Goal: Information Seeking & Learning: Find contact information

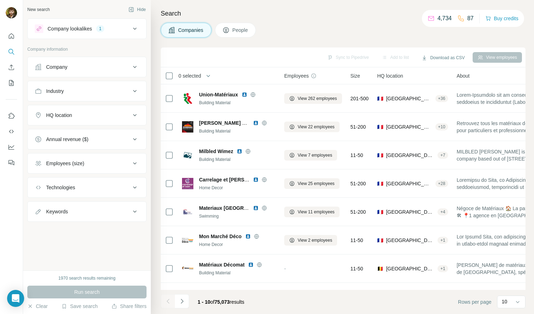
click at [235, 28] on span "People" at bounding box center [240, 30] width 16 height 7
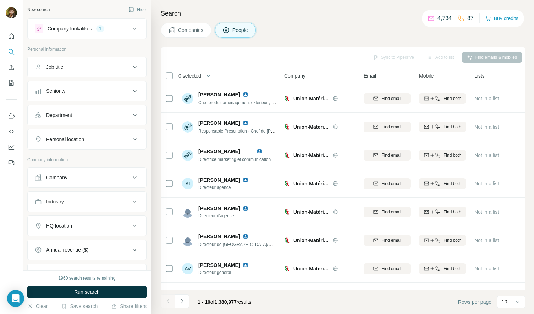
click at [94, 134] on button "Personal location" at bounding box center [87, 139] width 118 height 17
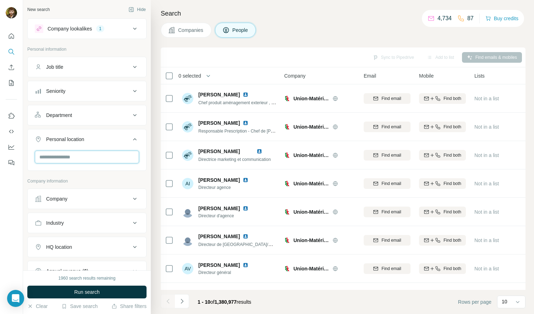
click at [88, 152] on input "text" at bounding box center [87, 157] width 104 height 13
type input "***"
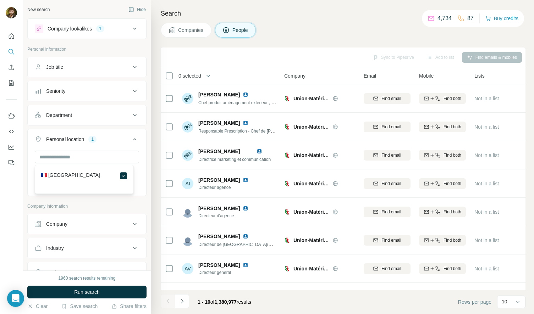
click at [131, 141] on icon at bounding box center [135, 139] width 9 height 9
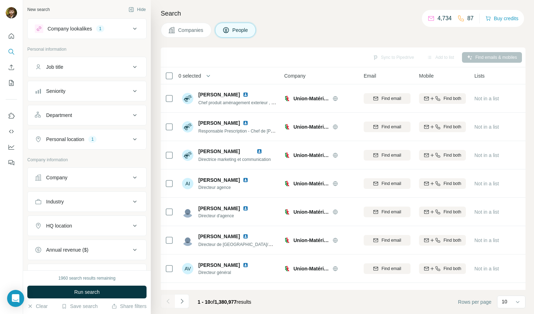
click at [90, 88] on div "Seniority" at bounding box center [83, 91] width 96 height 7
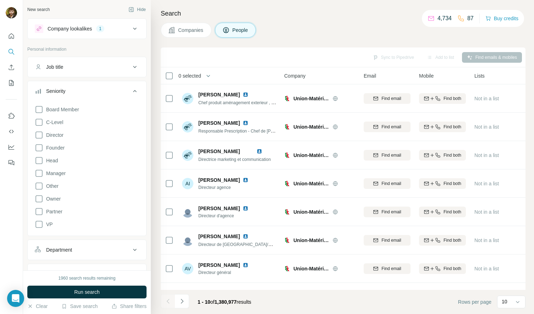
click at [95, 94] on div "Seniority" at bounding box center [83, 91] width 96 height 7
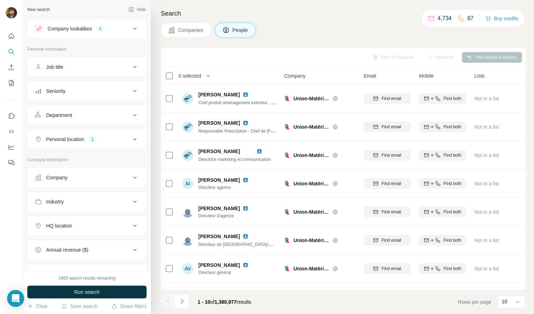
click at [92, 115] on div "Department" at bounding box center [83, 115] width 96 height 7
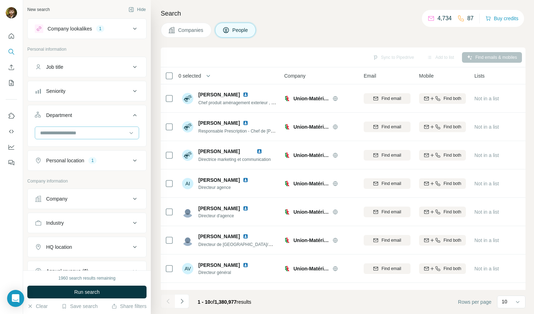
click at [87, 129] on input at bounding box center [83, 133] width 88 height 8
type input "*"
click at [82, 157] on div "Founder/Owner" at bounding box center [84, 161] width 95 height 13
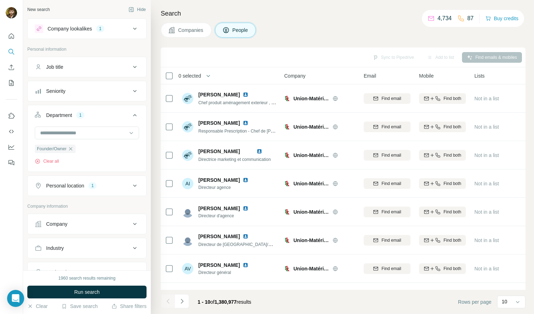
click at [110, 143] on div "Founder/Owner Clear all" at bounding box center [87, 146] width 104 height 38
click at [131, 115] on icon at bounding box center [135, 115] width 9 height 9
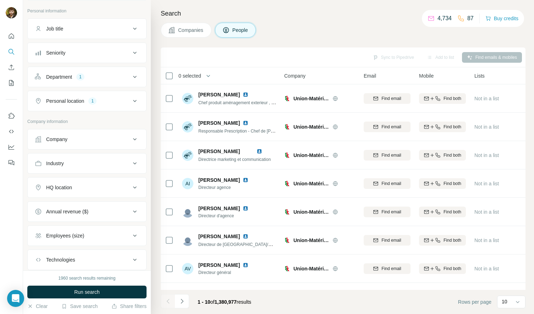
scroll to position [62, 0]
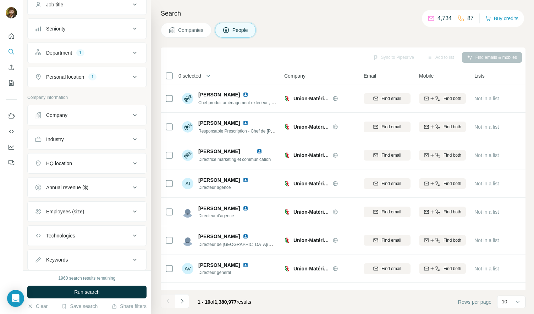
click at [86, 170] on button "HQ location" at bounding box center [87, 163] width 118 height 17
click at [83, 186] on input "text" at bounding box center [87, 181] width 104 height 13
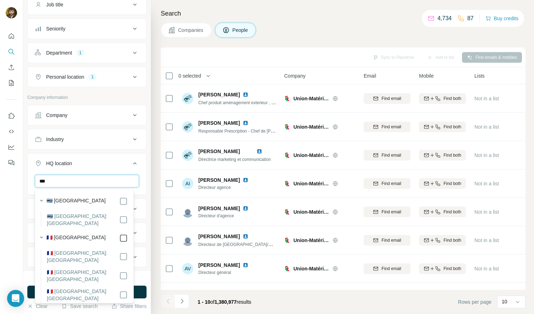
type input "***"
click at [131, 162] on icon at bounding box center [135, 163] width 9 height 9
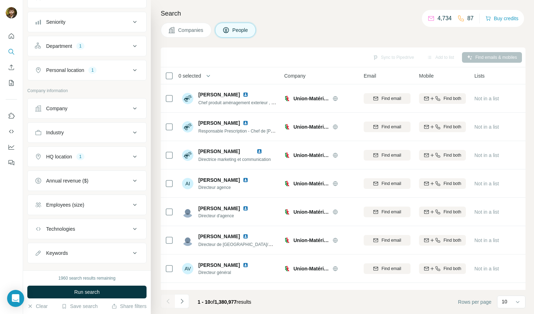
scroll to position [82, 0]
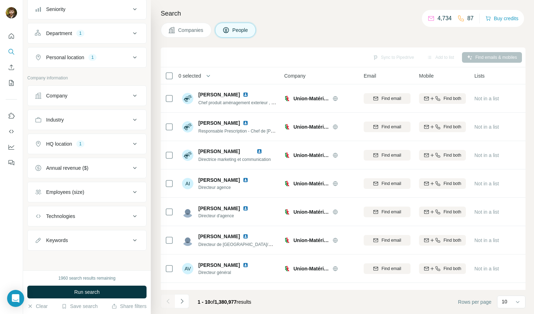
click at [73, 195] on div "Employees (size)" at bounding box center [65, 192] width 38 height 7
click at [55, 234] on span "11-50" at bounding box center [51, 234] width 16 height 7
click at [58, 244] on span "51-200" at bounding box center [52, 247] width 18 height 7
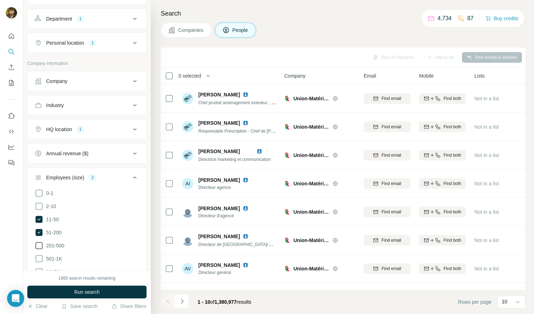
click at [60, 243] on span "201-500" at bounding box center [53, 245] width 21 height 7
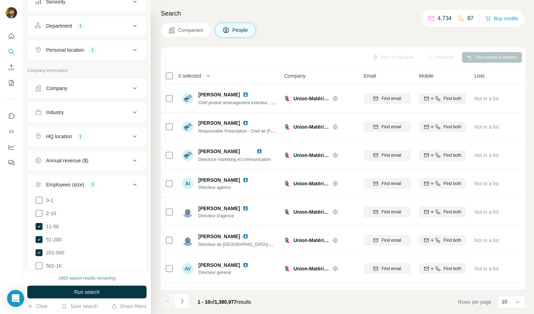
scroll to position [83, 0]
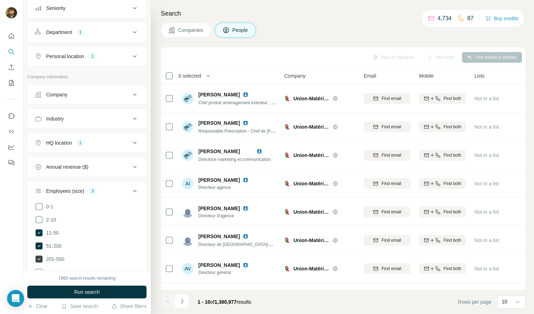
click at [41, 258] on icon at bounding box center [38, 259] width 7 height 7
click at [131, 191] on icon at bounding box center [135, 191] width 9 height 9
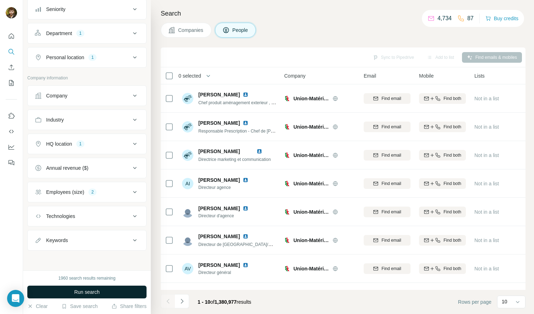
click at [95, 286] on button "Run search" at bounding box center [86, 292] width 119 height 13
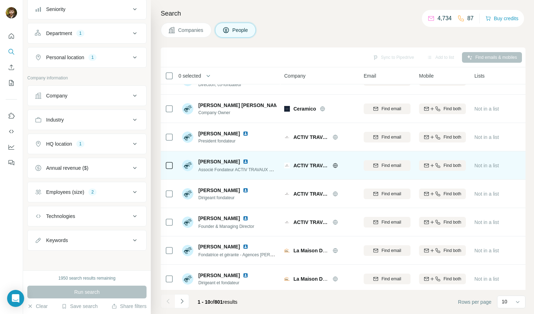
scroll to position [0, 0]
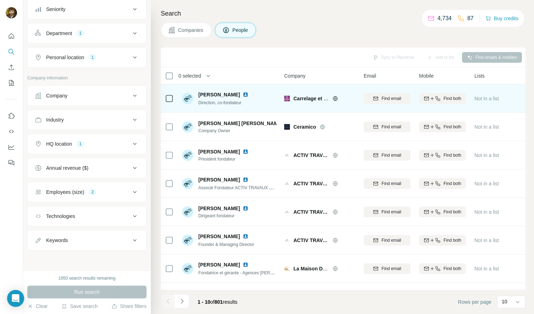
click at [248, 94] on img at bounding box center [246, 95] width 6 height 6
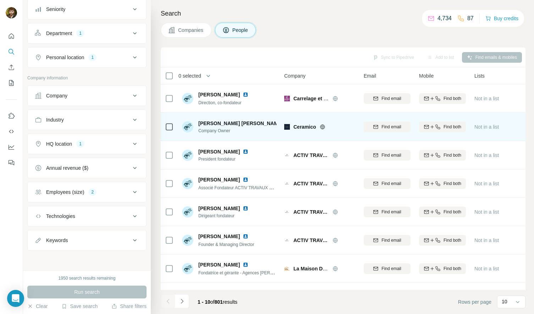
click at [286, 122] on img at bounding box center [289, 124] width 6 height 6
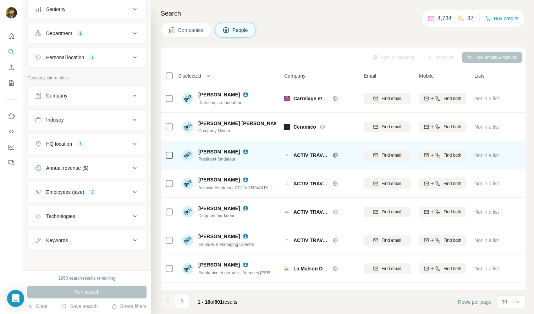
click at [245, 151] on img at bounding box center [246, 152] width 6 height 6
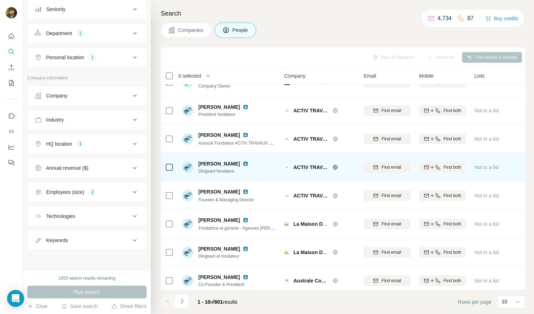
scroll to position [45, 0]
click at [243, 163] on img at bounding box center [246, 164] width 6 height 6
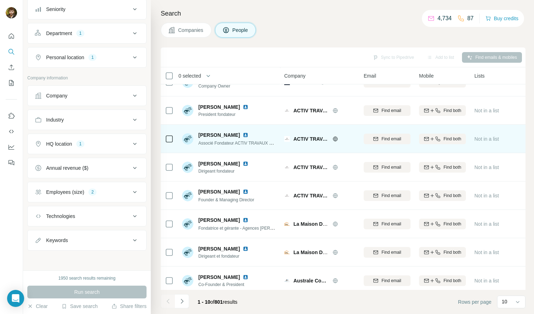
scroll to position [82, 0]
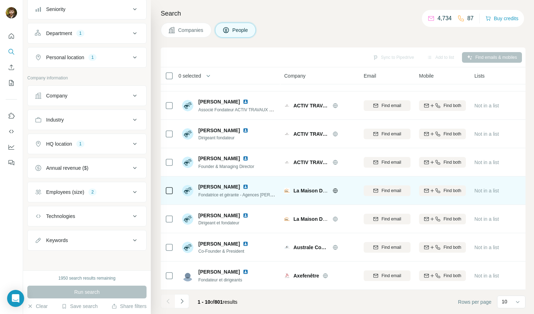
click at [243, 184] on img at bounding box center [246, 187] width 6 height 6
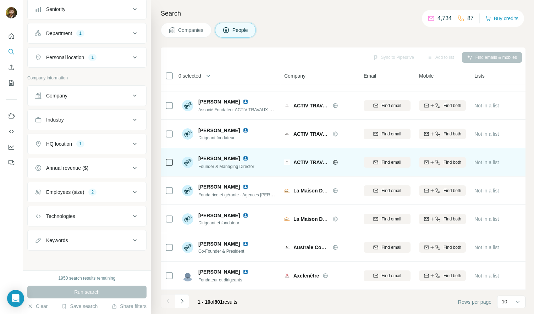
click at [243, 156] on img at bounding box center [246, 159] width 6 height 6
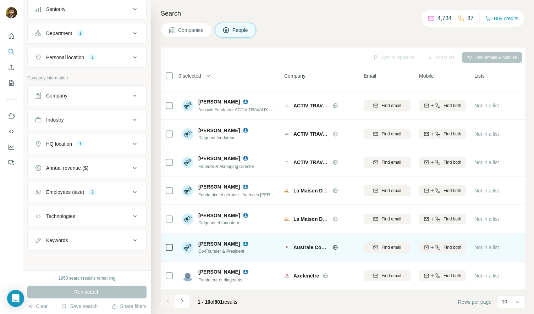
click at [243, 241] on img at bounding box center [246, 244] width 6 height 6
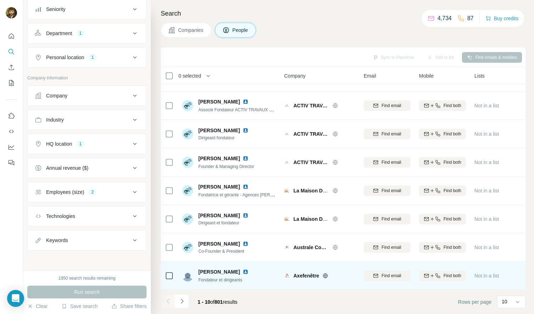
click at [248, 269] on img at bounding box center [246, 272] width 6 height 6
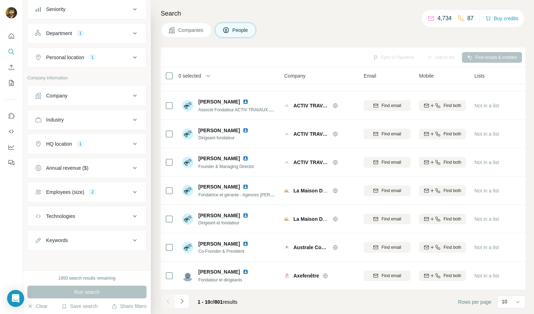
click at [180, 300] on icon "Navigate to next page" at bounding box center [181, 301] width 7 height 7
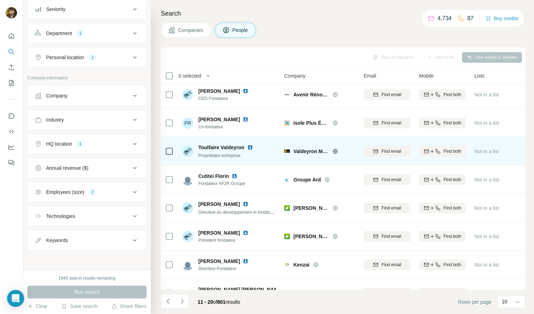
scroll to position [0, 0]
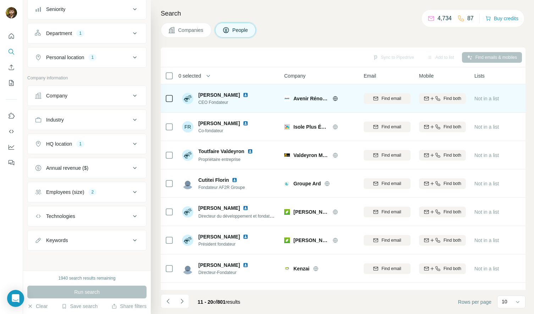
click at [243, 94] on img at bounding box center [246, 95] width 6 height 6
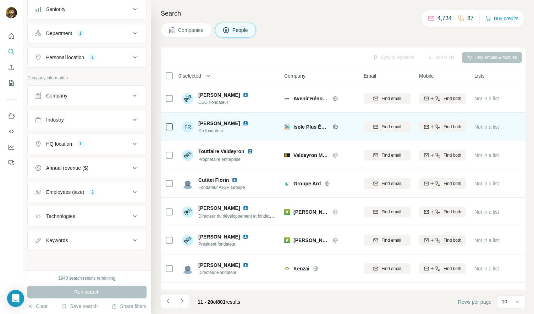
click at [248, 125] on img at bounding box center [246, 124] width 6 height 6
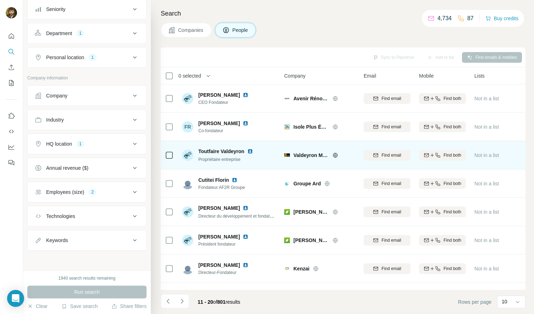
click at [251, 152] on img at bounding box center [250, 152] width 6 height 6
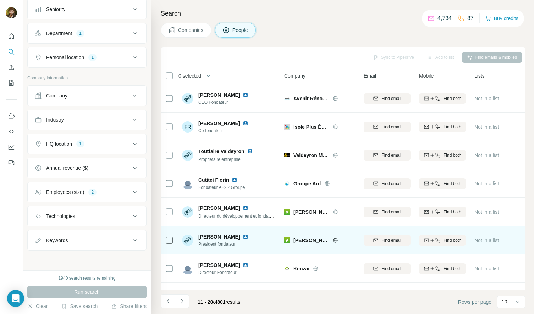
scroll to position [63, 0]
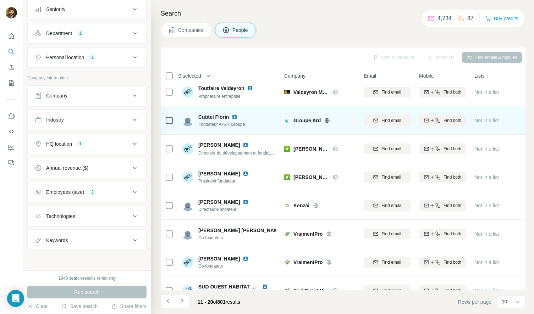
click at [234, 116] on img at bounding box center [235, 117] width 6 height 6
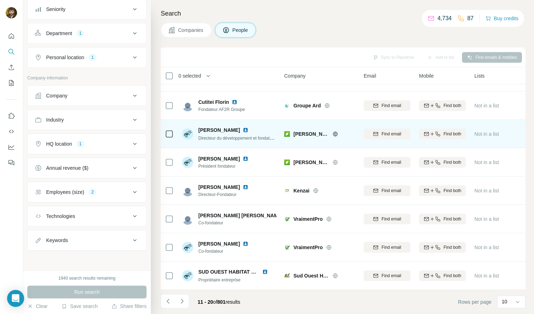
scroll to position [80, 0]
click at [243, 128] on img at bounding box center [246, 130] width 6 height 6
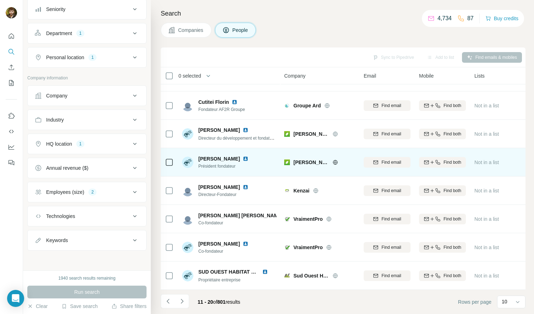
click at [248, 157] on img at bounding box center [246, 159] width 6 height 6
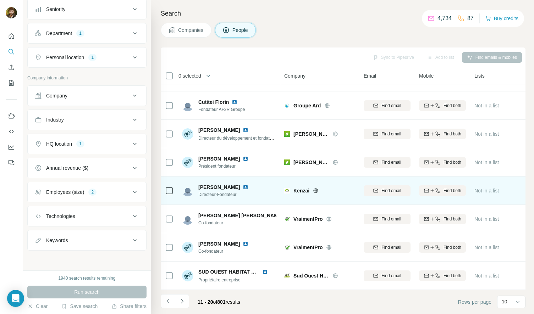
click at [248, 184] on img at bounding box center [246, 187] width 6 height 6
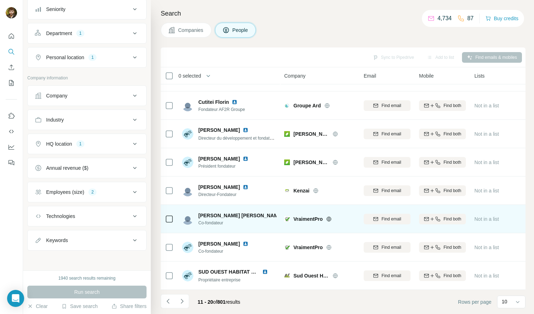
click at [286, 213] on img at bounding box center [289, 216] width 6 height 6
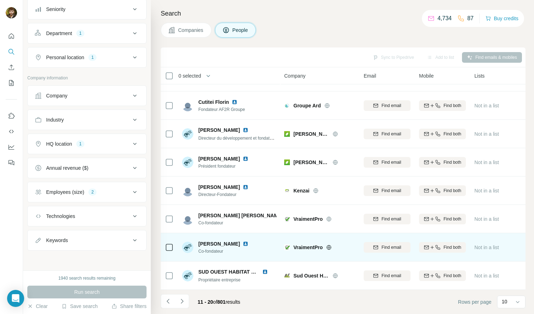
click at [243, 241] on img at bounding box center [246, 244] width 6 height 6
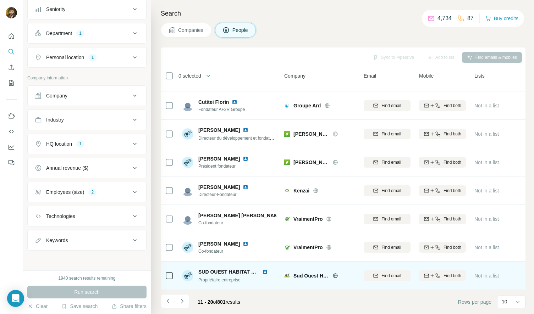
click at [265, 269] on img at bounding box center [265, 272] width 6 height 6
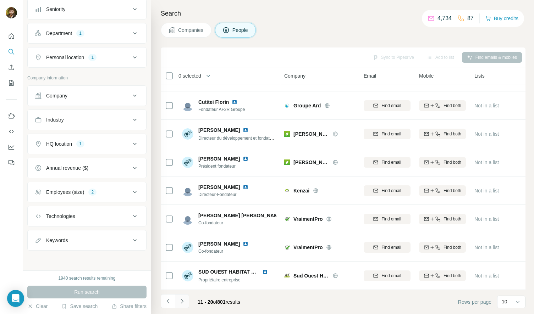
click at [180, 302] on icon "Navigate to next page" at bounding box center [181, 301] width 7 height 7
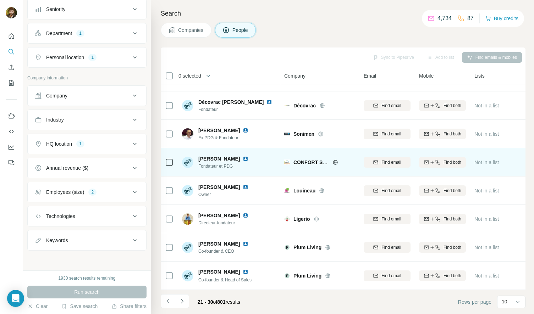
scroll to position [0, 0]
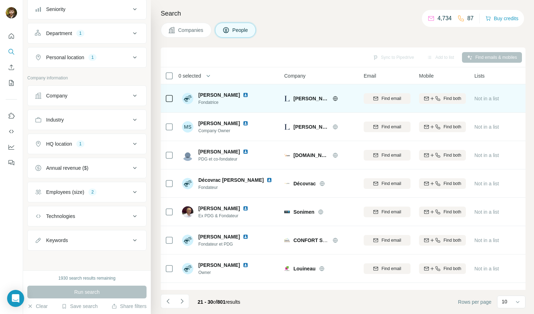
click at [243, 95] on img at bounding box center [246, 95] width 6 height 6
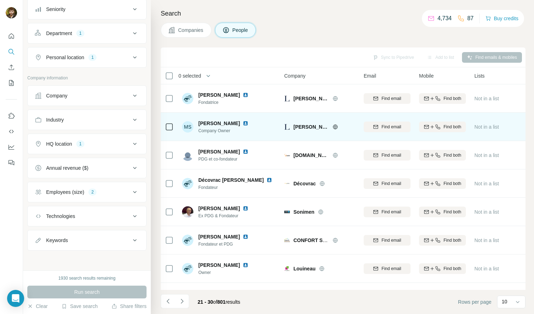
click at [247, 124] on img at bounding box center [246, 124] width 6 height 6
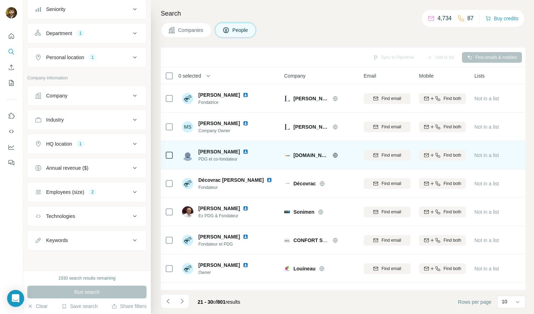
click at [248, 152] on img at bounding box center [246, 152] width 6 height 6
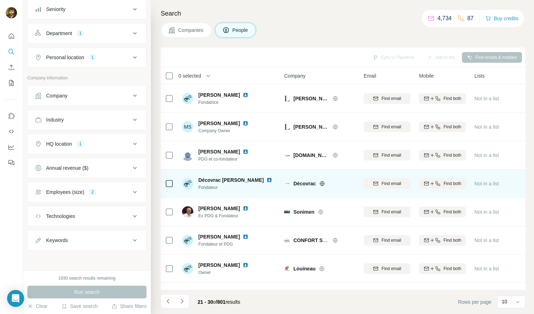
scroll to position [56, 0]
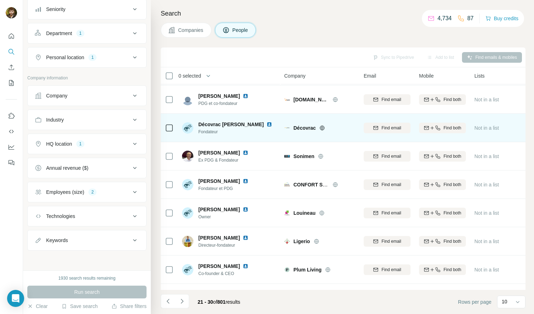
click at [266, 122] on img at bounding box center [269, 125] width 6 height 6
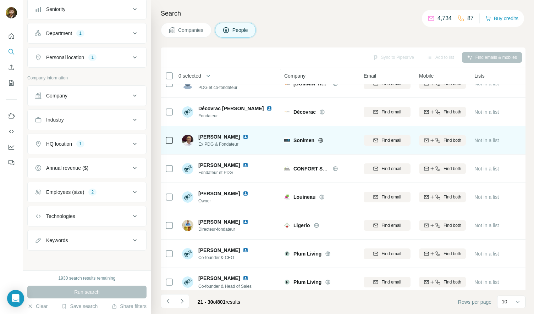
scroll to position [72, 0]
click at [243, 134] on img at bounding box center [246, 137] width 6 height 6
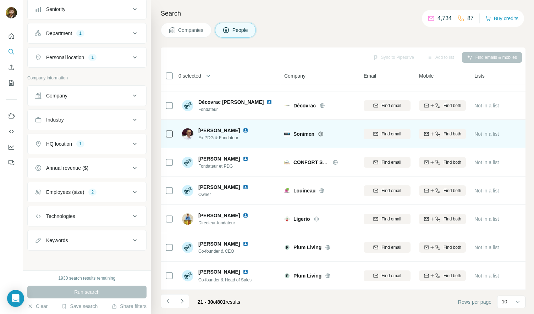
scroll to position [82, 0]
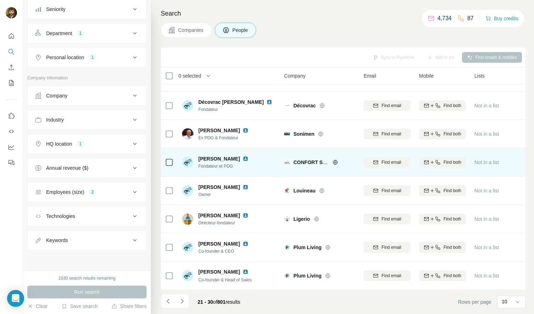
click at [245, 156] on img at bounding box center [246, 159] width 6 height 6
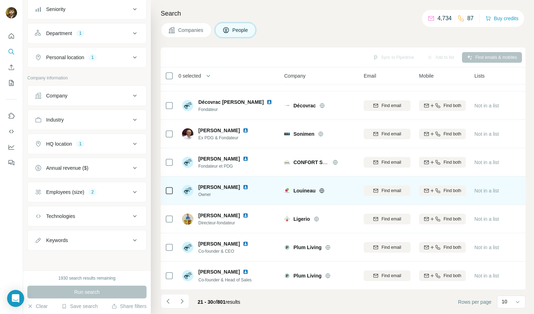
click at [248, 184] on img at bounding box center [246, 187] width 6 height 6
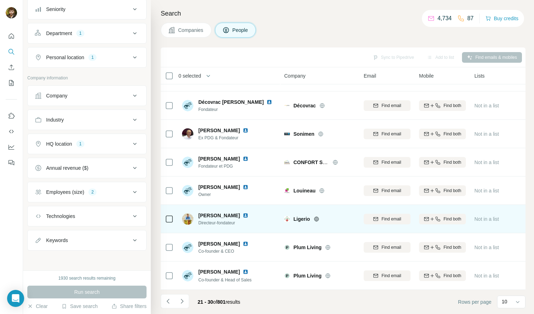
click at [243, 213] on img at bounding box center [246, 216] width 6 height 6
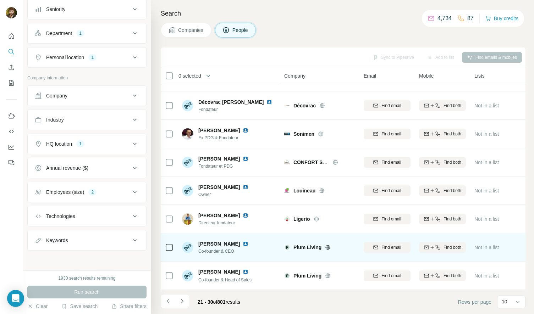
click at [248, 241] on img at bounding box center [246, 244] width 6 height 6
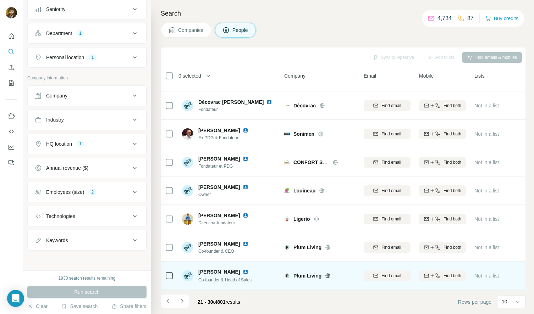
click at [243, 269] on img at bounding box center [246, 272] width 6 height 6
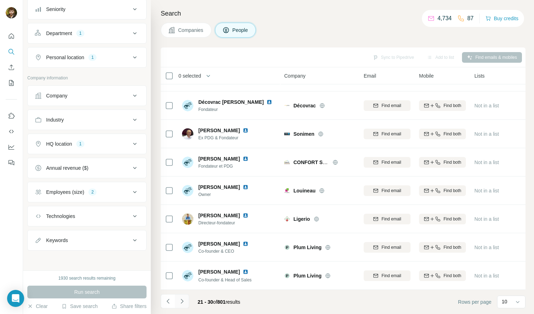
click at [184, 301] on icon "Navigate to next page" at bounding box center [181, 301] width 7 height 7
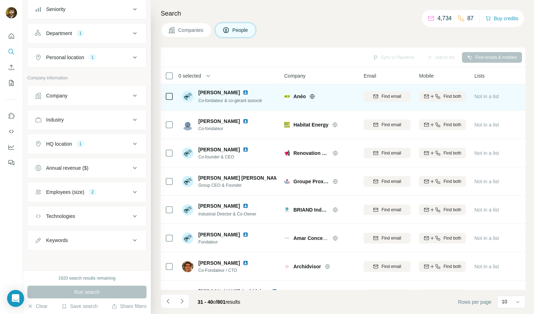
scroll to position [0, 0]
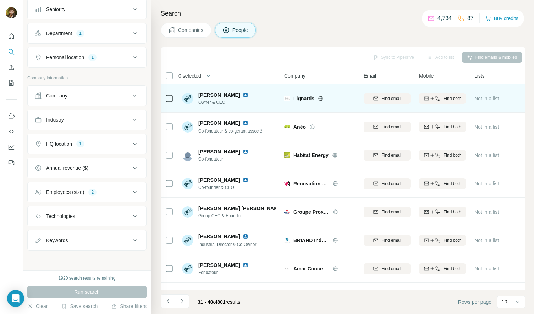
click at [248, 94] on img at bounding box center [246, 95] width 6 height 6
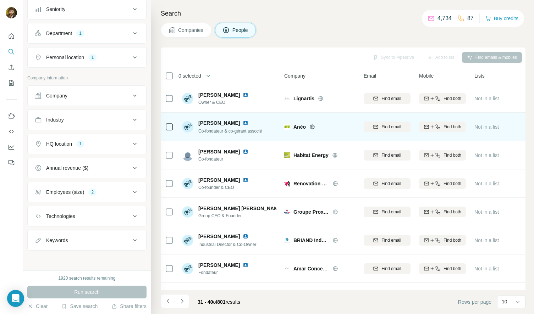
click at [243, 122] on img at bounding box center [246, 123] width 6 height 6
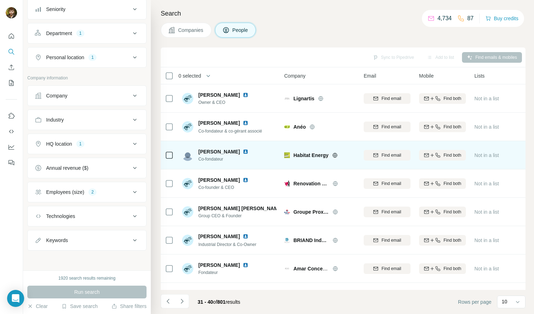
click at [248, 153] on img at bounding box center [246, 152] width 6 height 6
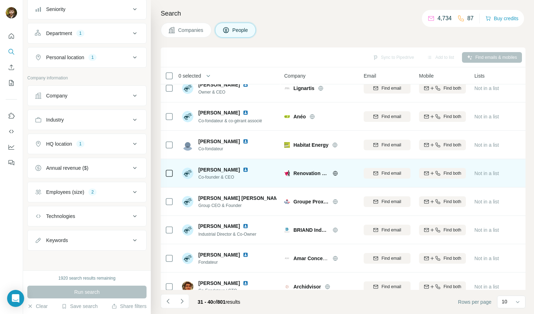
scroll to position [16, 0]
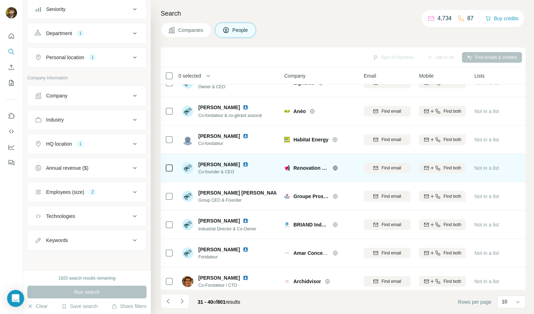
click at [243, 163] on img at bounding box center [246, 165] width 6 height 6
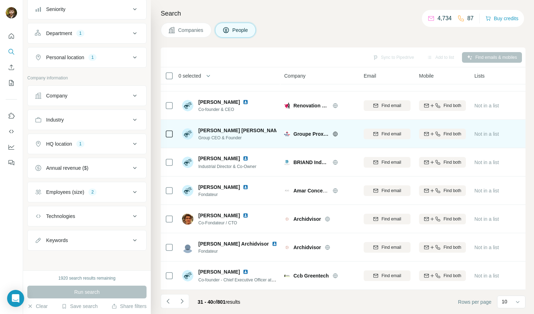
click at [286, 128] on img at bounding box center [289, 131] width 6 height 6
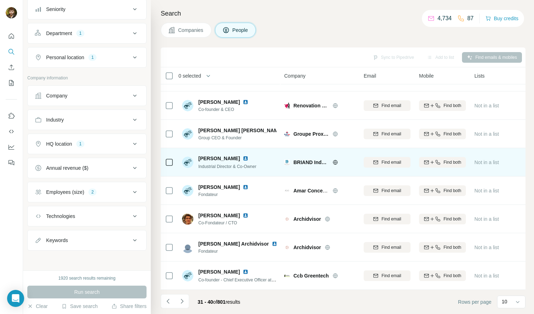
click at [248, 156] on img at bounding box center [246, 159] width 6 height 6
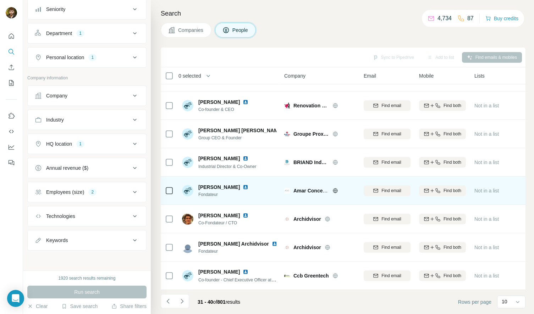
click at [243, 184] on img at bounding box center [246, 187] width 6 height 6
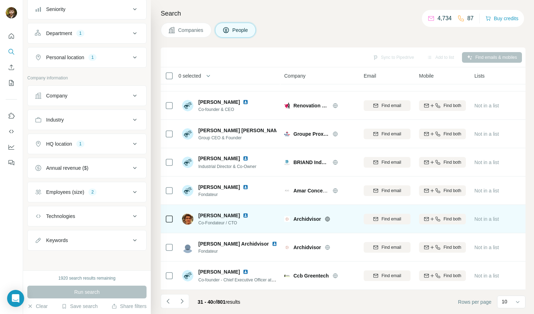
click at [243, 213] on img at bounding box center [246, 216] width 6 height 6
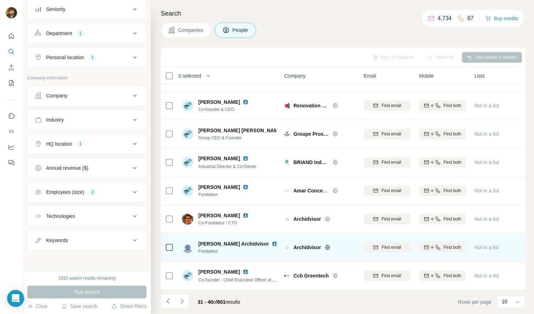
click at [248, 241] on div "Marion Archidvisor" at bounding box center [237, 244] width 78 height 7
click at [272, 241] on img at bounding box center [275, 244] width 6 height 6
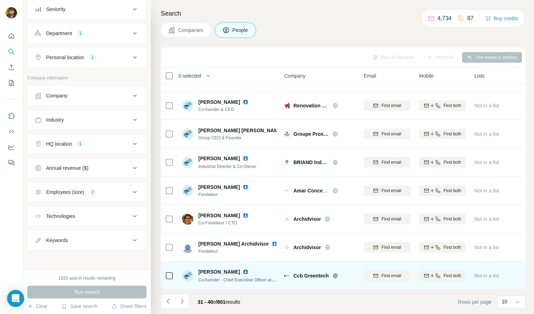
click at [243, 269] on img at bounding box center [246, 272] width 6 height 6
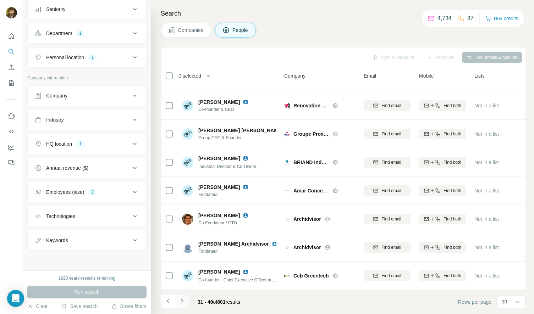
click at [186, 303] on button "Navigate to next page" at bounding box center [182, 301] width 14 height 14
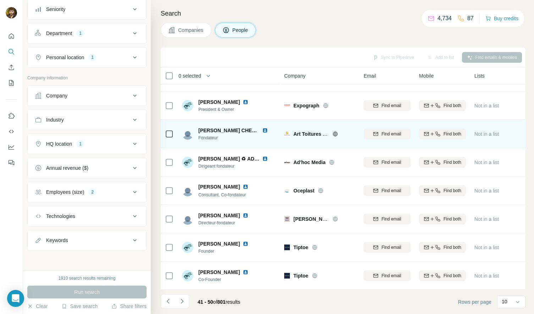
scroll to position [0, 0]
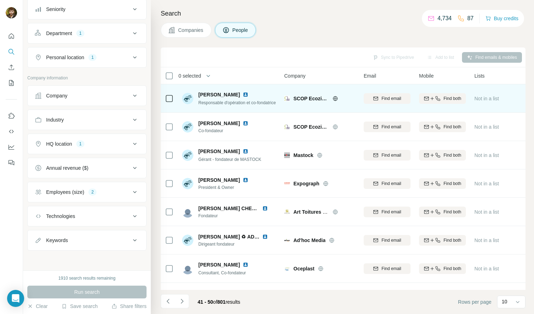
click at [243, 94] on img at bounding box center [246, 95] width 6 height 6
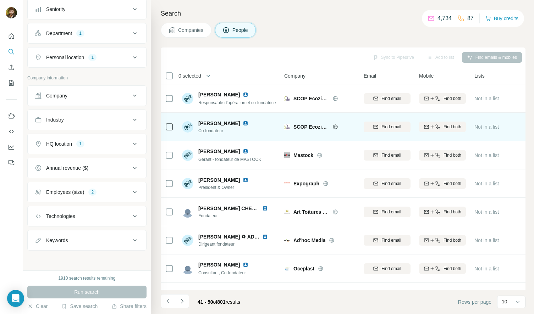
click at [243, 123] on img at bounding box center [246, 124] width 6 height 6
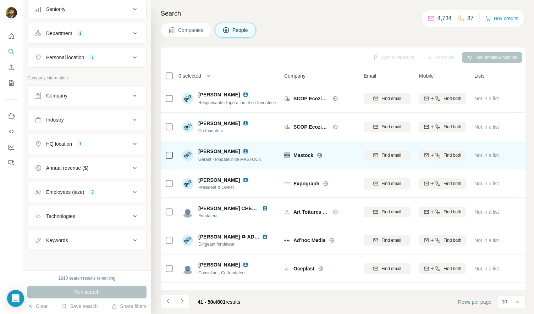
click at [243, 150] on img at bounding box center [246, 152] width 6 height 6
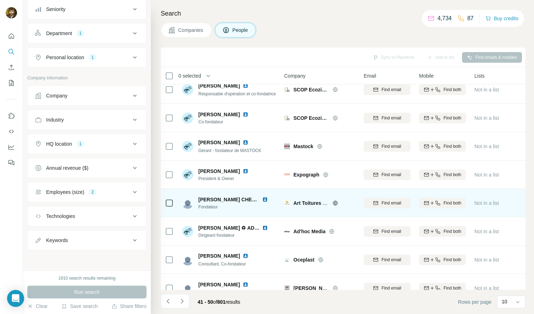
scroll to position [49, 0]
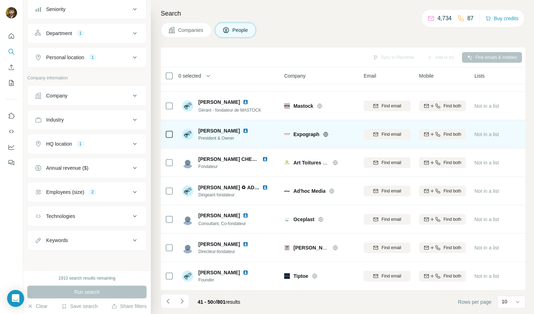
click at [245, 129] on img at bounding box center [246, 131] width 6 height 6
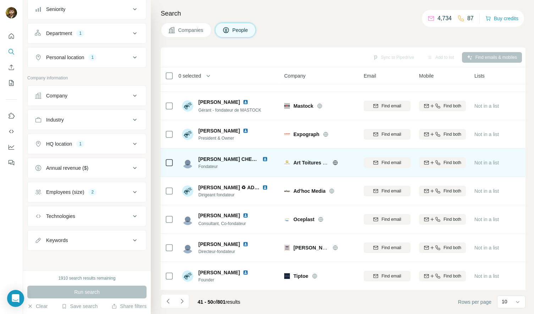
click at [264, 159] on img at bounding box center [265, 159] width 6 height 6
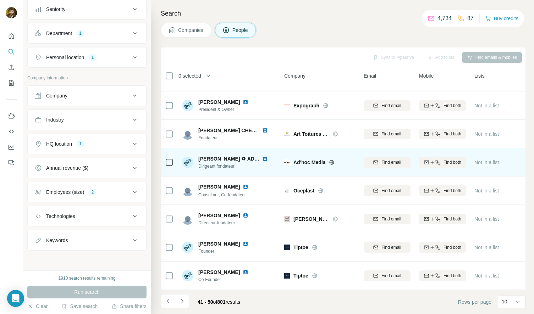
scroll to position [82, 0]
click at [266, 156] on img at bounding box center [265, 159] width 6 height 6
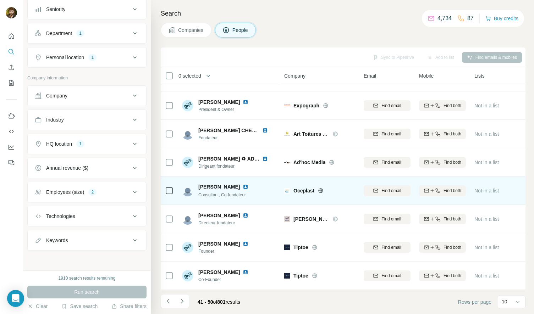
click at [248, 184] on img at bounding box center [246, 187] width 6 height 6
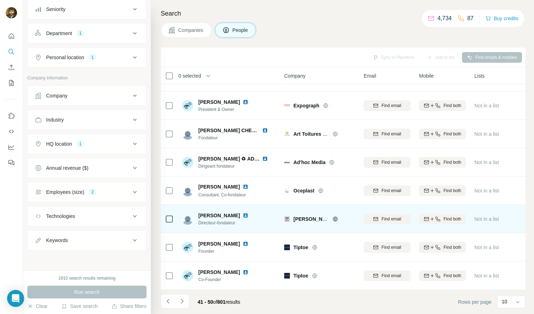
click at [243, 213] on img at bounding box center [246, 216] width 6 height 6
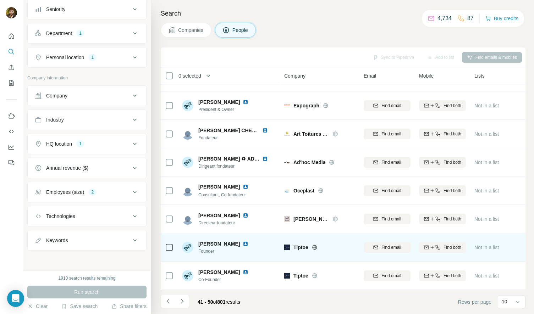
click at [248, 241] on img at bounding box center [246, 244] width 6 height 6
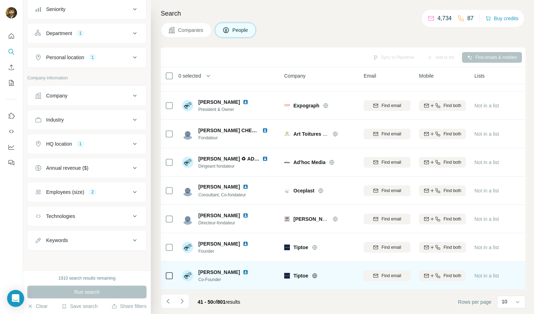
click at [244, 270] on img at bounding box center [246, 273] width 6 height 6
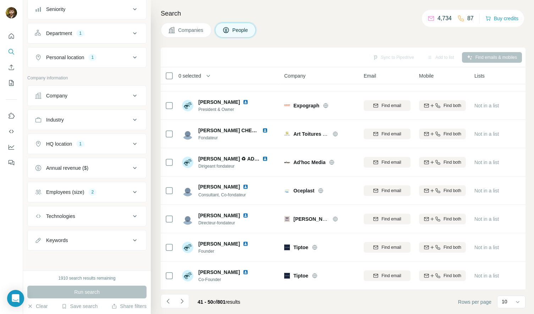
click at [187, 303] on button "Navigate to next page" at bounding box center [182, 301] width 14 height 14
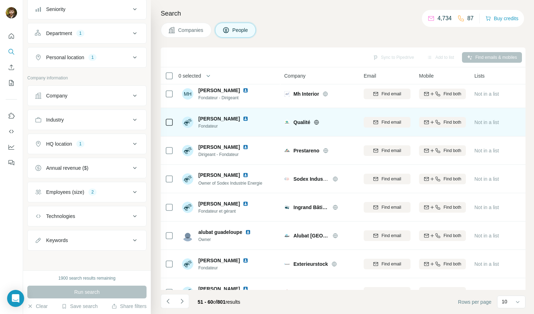
scroll to position [0, 0]
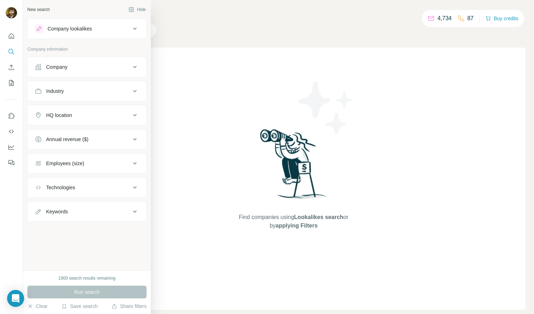
click at [70, 28] on div "Company lookalikes" at bounding box center [70, 28] width 44 height 7
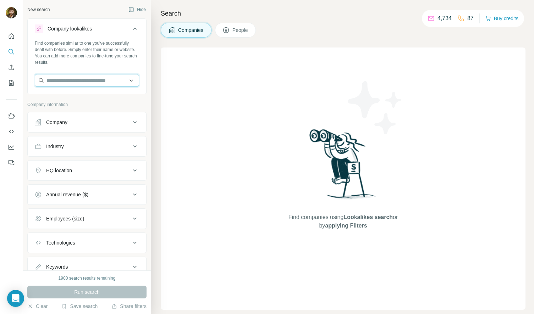
click at [79, 81] on input "text" at bounding box center [87, 80] width 104 height 13
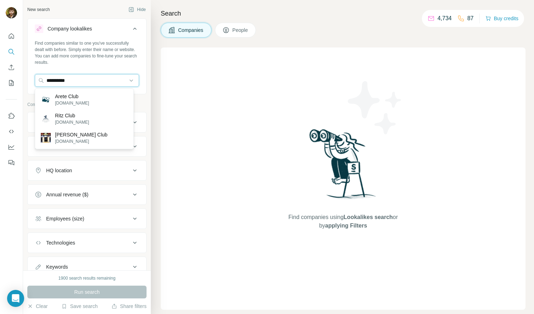
type input "**********"
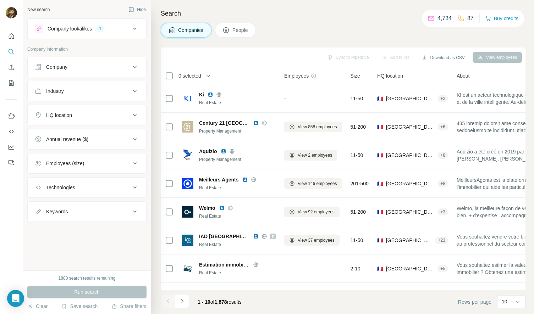
click at [233, 27] on button "People" at bounding box center [235, 30] width 41 height 15
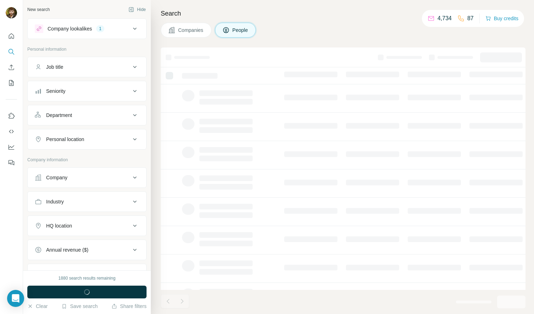
click at [105, 118] on div "Department" at bounding box center [83, 115] width 96 height 7
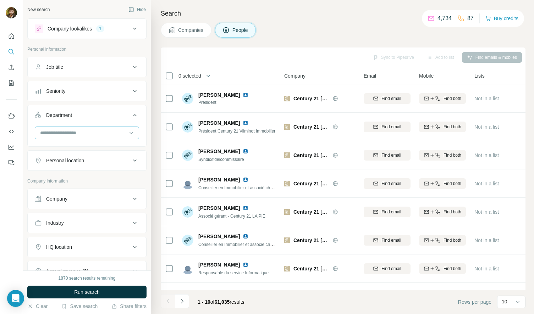
click at [99, 134] on input at bounding box center [83, 133] width 88 height 8
type input "*"
click at [80, 163] on div "Founder/Owner" at bounding box center [84, 161] width 87 height 7
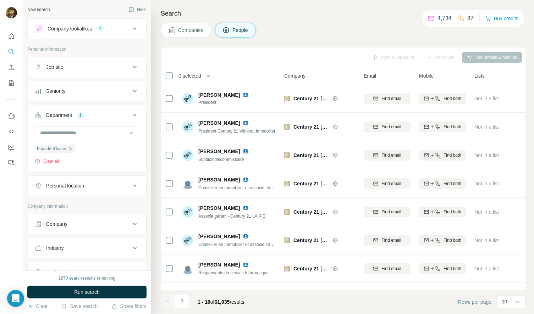
click at [93, 191] on button "Personal location" at bounding box center [87, 185] width 118 height 17
click at [86, 206] on input "text" at bounding box center [87, 203] width 104 height 13
type input "***"
click at [131, 187] on icon at bounding box center [135, 186] width 9 height 9
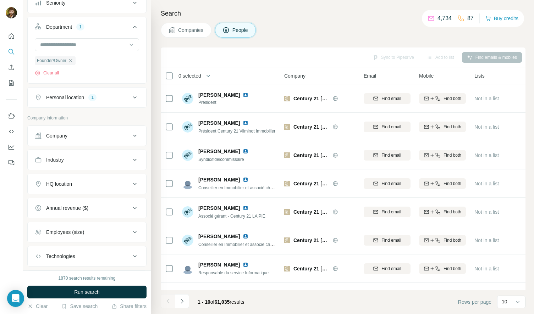
scroll to position [128, 0]
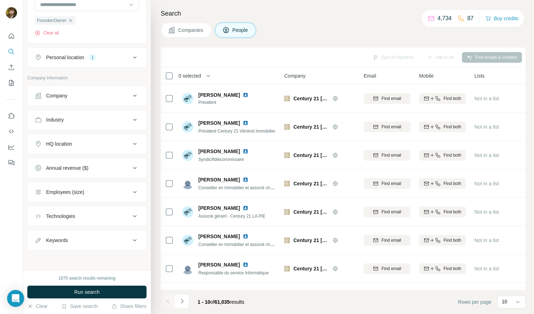
click at [76, 144] on div "HQ location" at bounding box center [83, 143] width 96 height 7
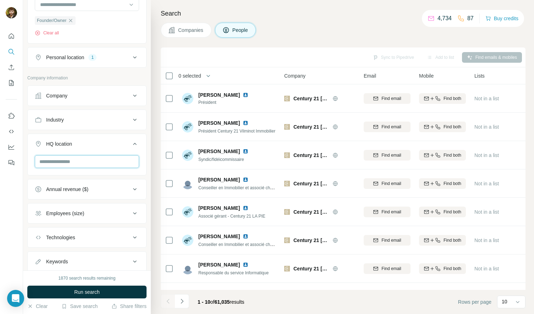
click at [75, 162] on input "text" at bounding box center [87, 161] width 104 height 13
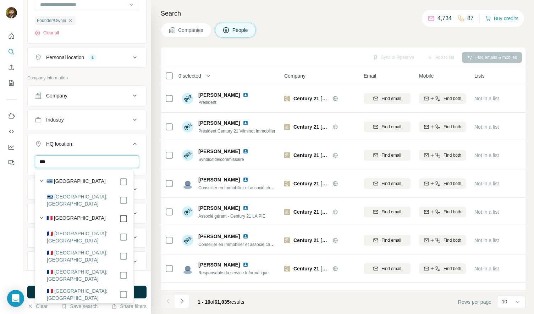
type input "***"
click at [119, 215] on icon at bounding box center [123, 219] width 9 height 9
click at [114, 148] on button "HQ location 1" at bounding box center [87, 146] width 118 height 20
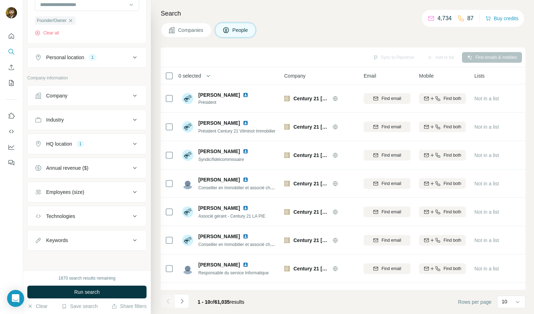
click at [96, 192] on div "Employees (size)" at bounding box center [83, 192] width 96 height 7
click at [38, 232] on icon at bounding box center [39, 234] width 9 height 9
click at [131, 191] on icon at bounding box center [135, 192] width 9 height 9
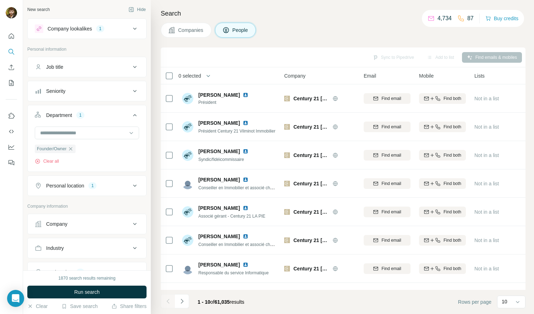
click at [89, 285] on div "1870 search results remaining Run search Clear Save search Share filters" at bounding box center [87, 293] width 128 height 44
click at [87, 292] on span "Run search" at bounding box center [87, 292] width 26 height 7
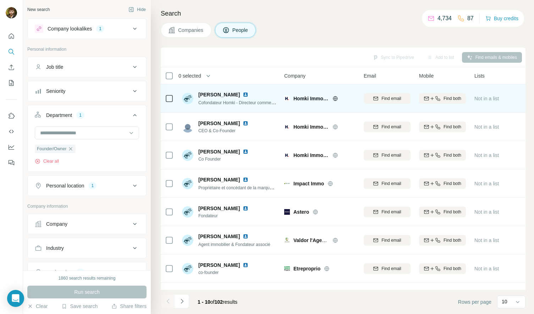
click at [243, 94] on img at bounding box center [246, 95] width 6 height 6
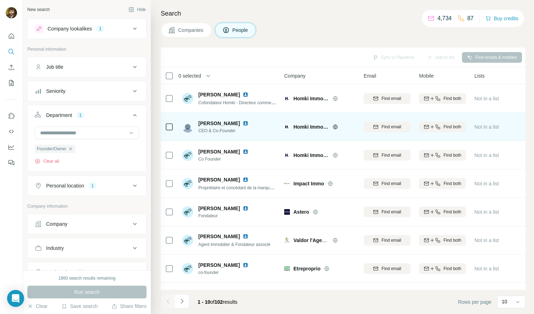
click at [243, 125] on img at bounding box center [246, 124] width 6 height 6
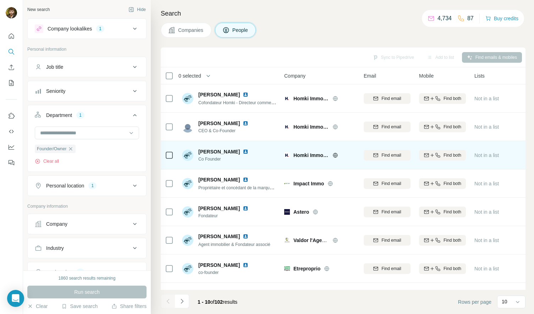
click at [243, 151] on img at bounding box center [246, 152] width 6 height 6
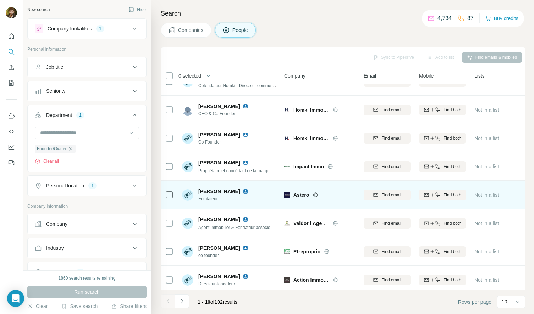
scroll to position [53, 0]
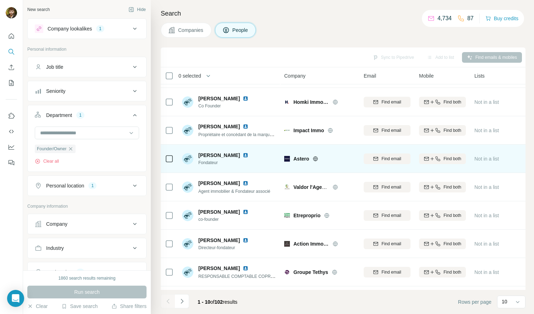
click at [243, 155] on img at bounding box center [246, 156] width 6 height 6
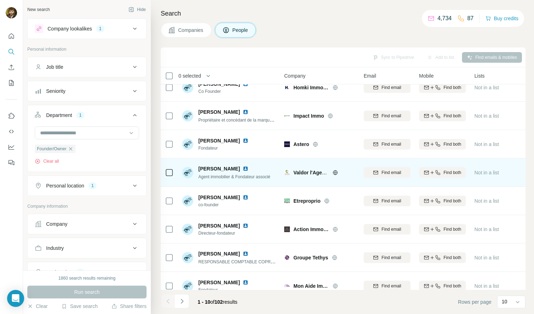
scroll to position [82, 0]
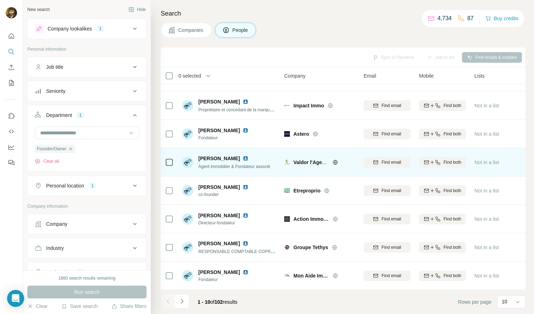
click at [243, 156] on img at bounding box center [246, 159] width 6 height 6
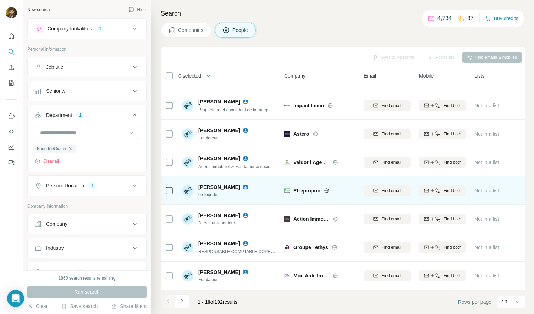
click at [248, 184] on img at bounding box center [246, 187] width 6 height 6
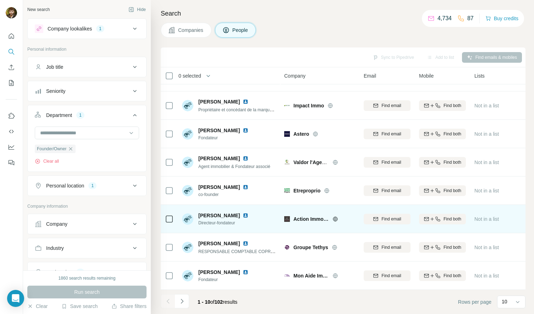
click at [248, 213] on img at bounding box center [246, 216] width 6 height 6
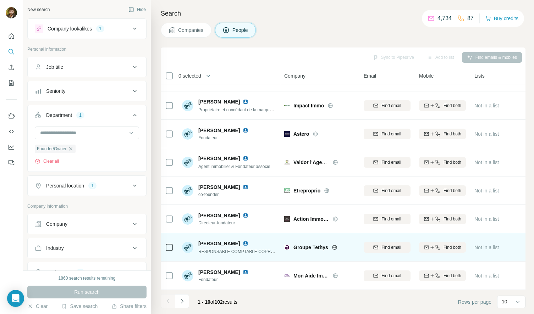
click at [243, 241] on img at bounding box center [246, 244] width 6 height 6
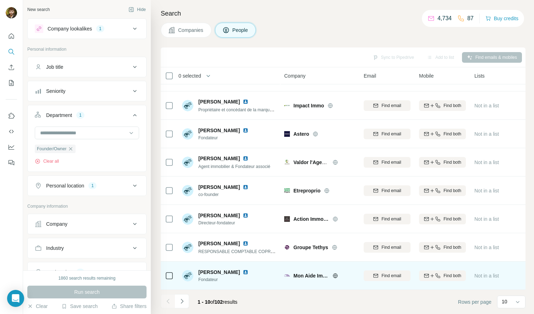
click at [248, 270] on img at bounding box center [246, 273] width 6 height 6
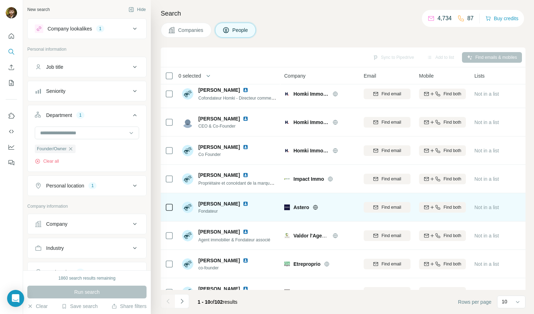
scroll to position [0, 0]
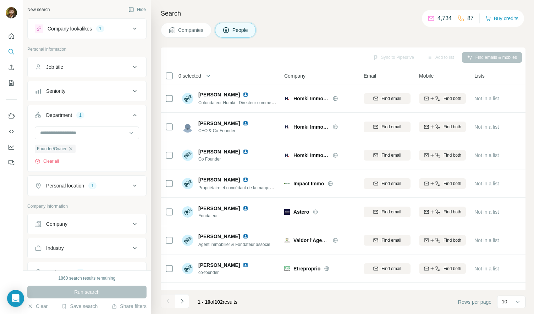
drag, startPoint x: 185, startPoint y: 299, endPoint x: 184, endPoint y: 293, distance: 6.7
click at [185, 299] on icon "Navigate to next page" at bounding box center [181, 301] width 7 height 7
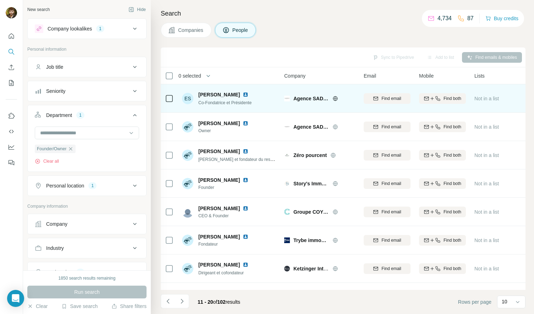
click at [243, 95] on img at bounding box center [246, 95] width 6 height 6
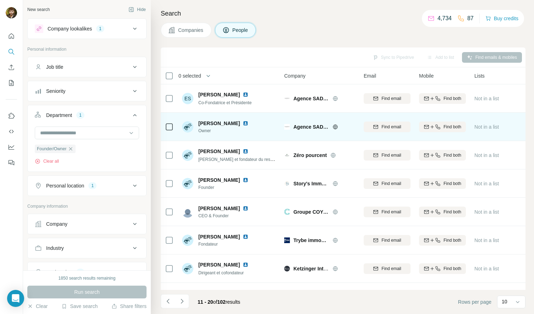
click at [248, 123] on img at bounding box center [246, 124] width 6 height 6
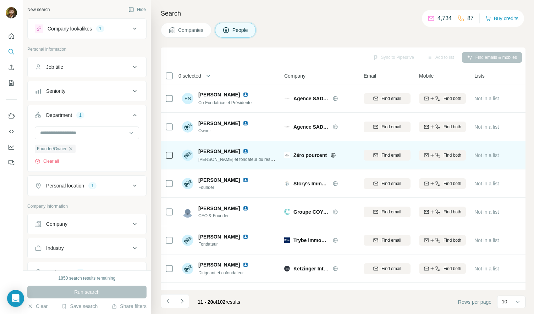
click at [248, 153] on img at bounding box center [246, 152] width 6 height 6
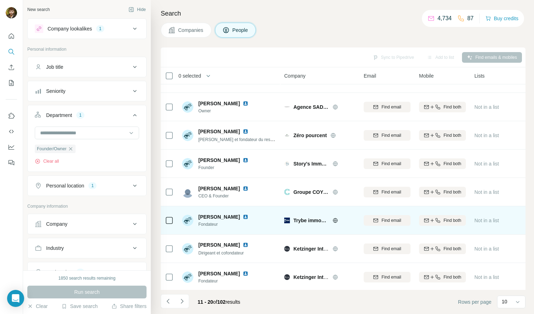
scroll to position [64, 0]
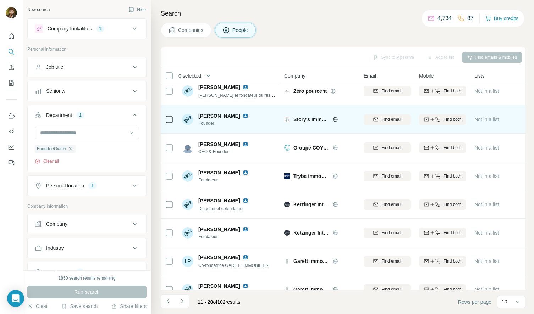
click at [243, 115] on img at bounding box center [246, 116] width 6 height 6
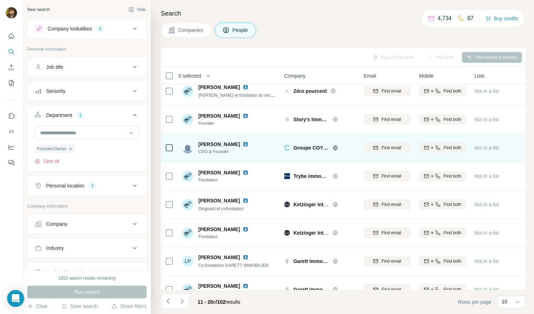
click at [248, 143] on img at bounding box center [246, 145] width 6 height 6
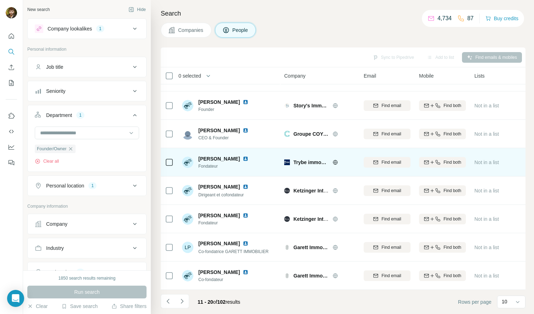
scroll to position [82, 0]
click at [247, 156] on img at bounding box center [246, 159] width 6 height 6
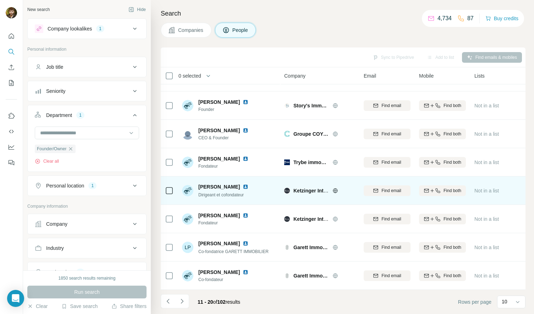
click at [243, 184] on img at bounding box center [246, 187] width 6 height 6
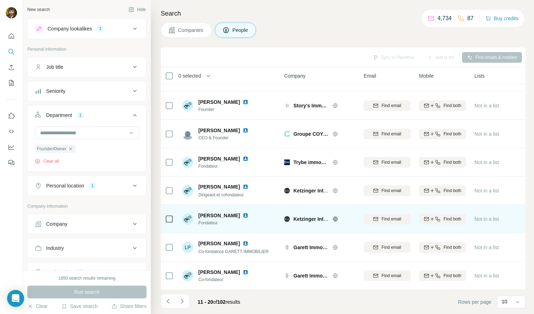
click at [248, 213] on img at bounding box center [246, 216] width 6 height 6
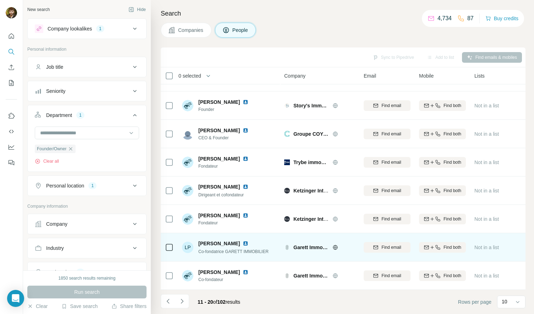
click at [243, 241] on img at bounding box center [246, 244] width 6 height 6
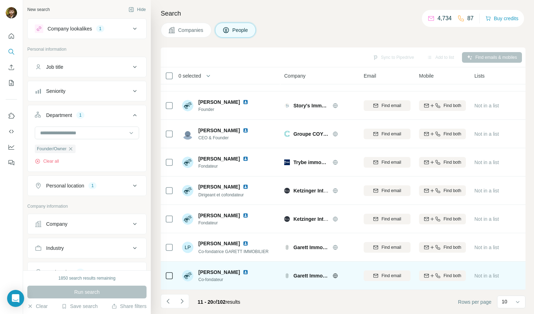
click at [243, 270] on img at bounding box center [246, 273] width 6 height 6
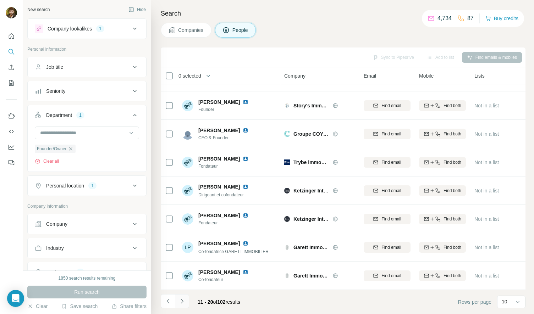
click at [182, 300] on icon "Navigate to next page" at bounding box center [181, 301] width 7 height 7
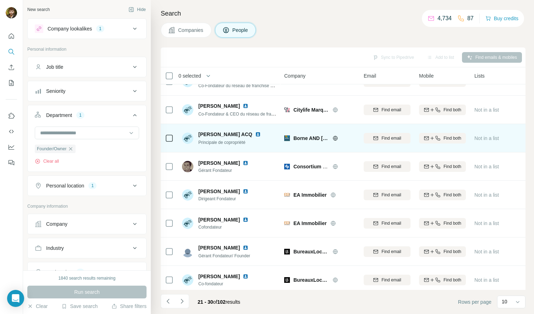
scroll to position [0, 0]
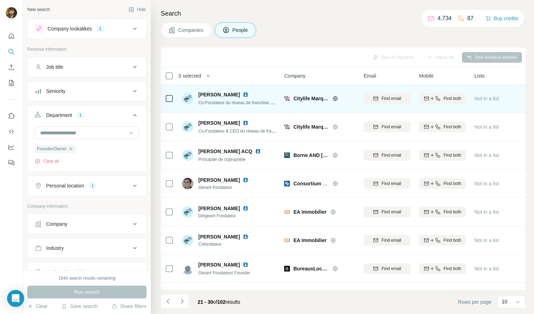
click at [222, 91] on div "Bruno G." at bounding box center [237, 94] width 78 height 7
click at [243, 92] on img at bounding box center [246, 95] width 6 height 6
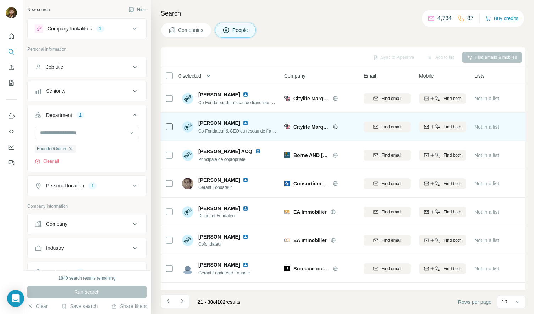
click at [243, 122] on img at bounding box center [246, 123] width 6 height 6
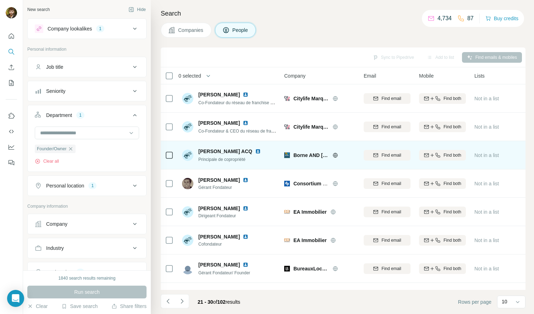
click at [255, 150] on img at bounding box center [258, 152] width 6 height 6
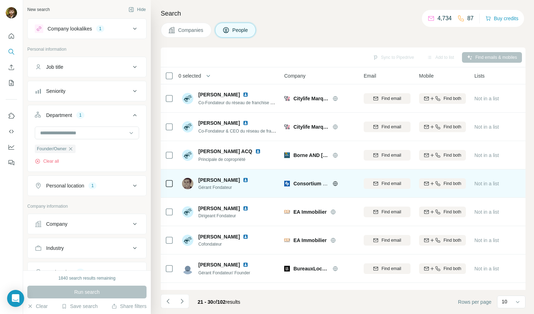
click at [244, 178] on img at bounding box center [246, 180] width 6 height 6
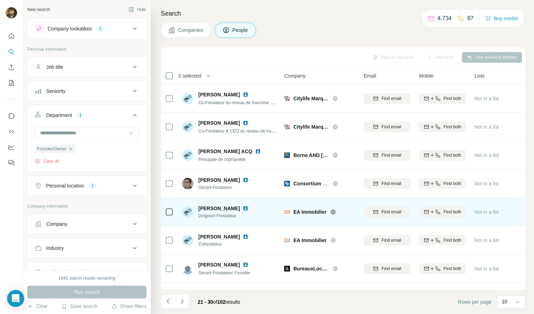
click at [248, 208] on img at bounding box center [246, 209] width 6 height 6
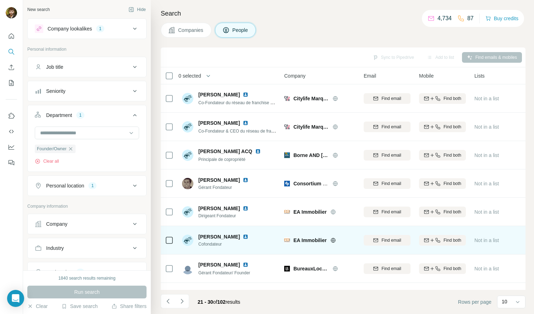
click at [245, 238] on img at bounding box center [246, 237] width 6 height 6
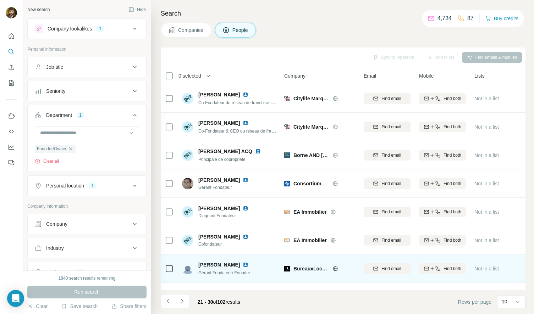
click at [248, 264] on img at bounding box center [246, 265] width 6 height 6
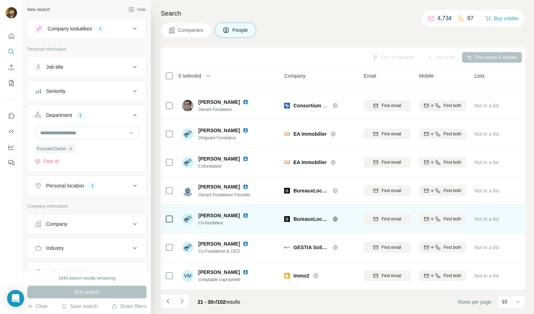
scroll to position [82, 0]
click at [244, 212] on div "Mathieu RODRIGO" at bounding box center [227, 215] width 59 height 7
click at [247, 213] on img at bounding box center [246, 216] width 6 height 6
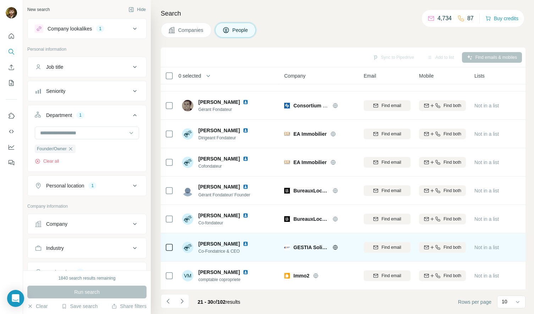
click at [248, 241] on img at bounding box center [246, 244] width 6 height 6
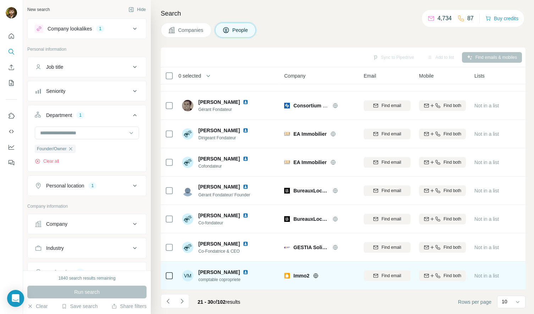
click at [243, 270] on img at bounding box center [246, 273] width 6 height 6
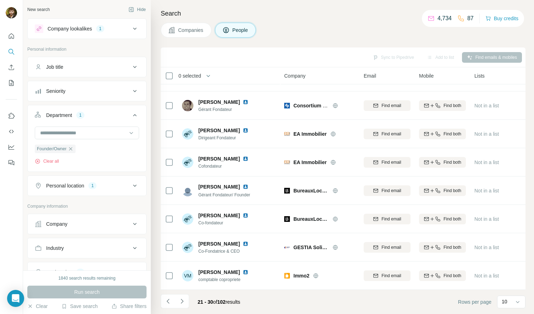
click at [186, 297] on button "Navigate to next page" at bounding box center [182, 301] width 14 height 14
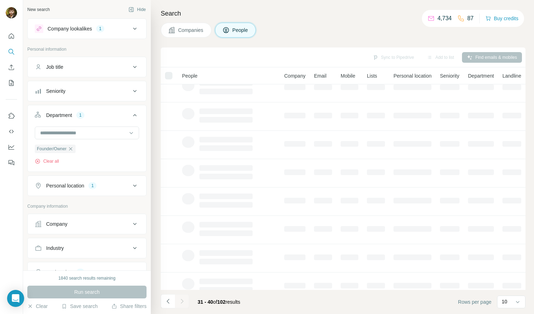
scroll to position [0, 0]
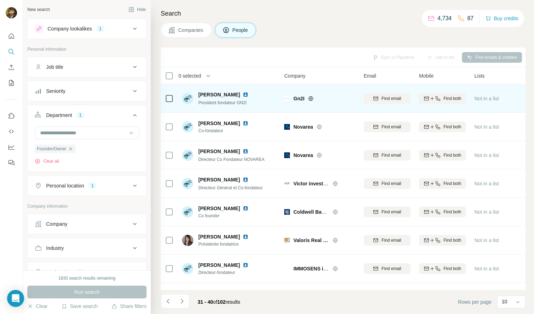
click at [243, 94] on img at bounding box center [246, 95] width 6 height 6
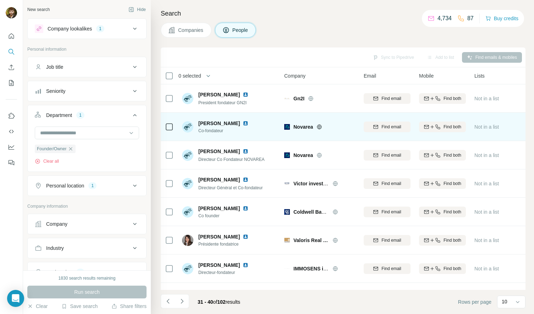
click at [243, 124] on img at bounding box center [246, 124] width 6 height 6
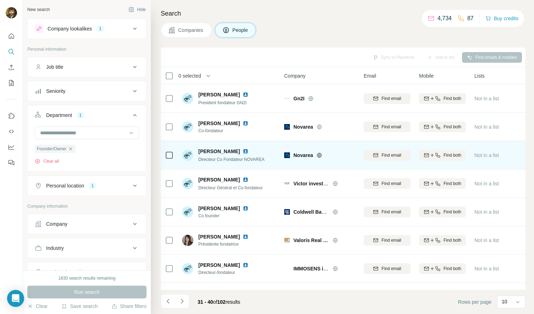
click at [246, 153] on img at bounding box center [246, 152] width 6 height 6
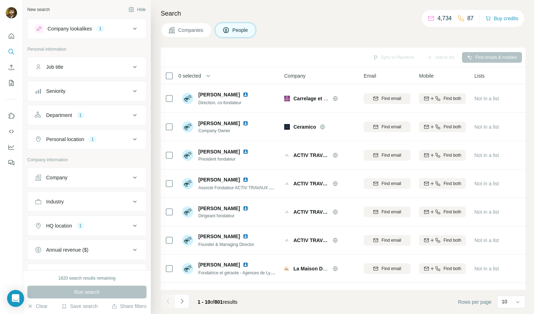
click at [91, 25] on div "Company lookalikes" at bounding box center [70, 28] width 44 height 7
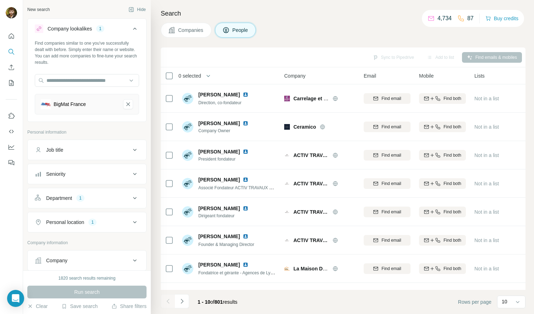
click at [125, 104] on icon "BigMat France-remove-button" at bounding box center [128, 104] width 6 height 7
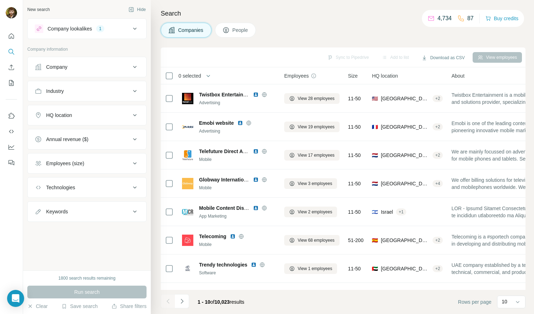
click at [230, 32] on icon at bounding box center [225, 30] width 7 height 7
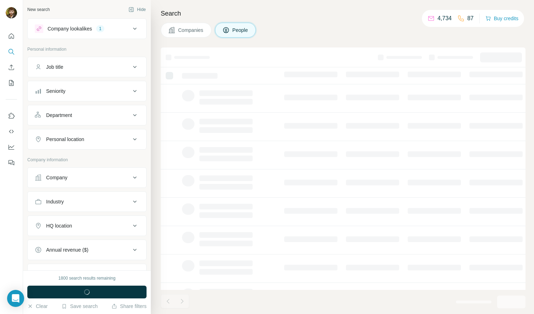
click at [107, 120] on button "Department" at bounding box center [87, 115] width 118 height 17
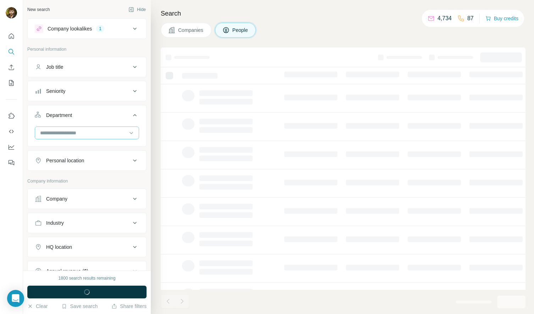
click at [102, 133] on input at bounding box center [83, 133] width 88 height 8
type input "*"
click at [111, 164] on div "Founder/Owner" at bounding box center [84, 161] width 87 height 7
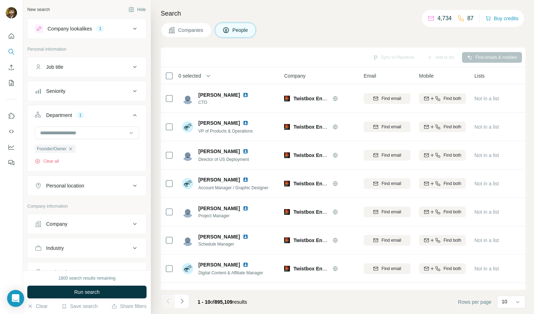
click at [131, 115] on icon at bounding box center [135, 115] width 9 height 9
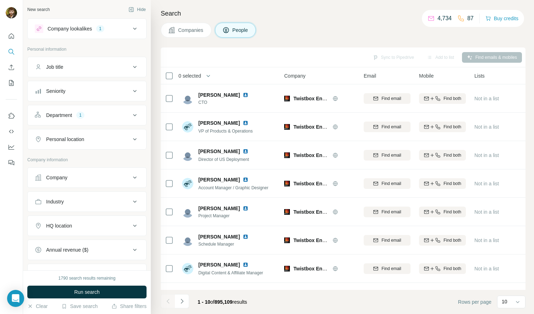
click at [112, 140] on div "Personal location" at bounding box center [83, 139] width 96 height 7
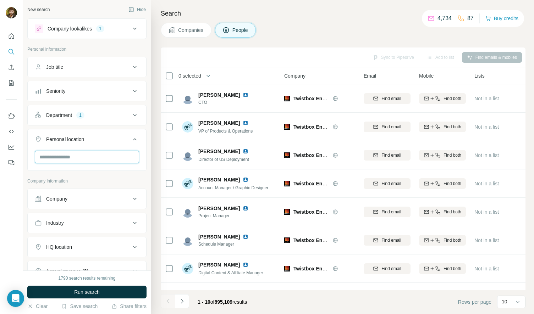
click at [95, 159] on input "text" at bounding box center [87, 157] width 104 height 13
type input "***"
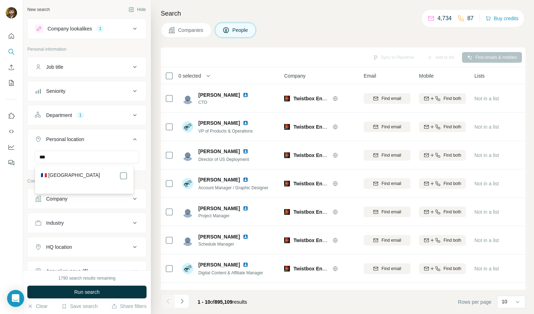
click at [92, 176] on div "🇫🇷 [GEOGRAPHIC_DATA]" at bounding box center [84, 176] width 87 height 9
click at [129, 145] on button "Personal location 1" at bounding box center [87, 141] width 118 height 20
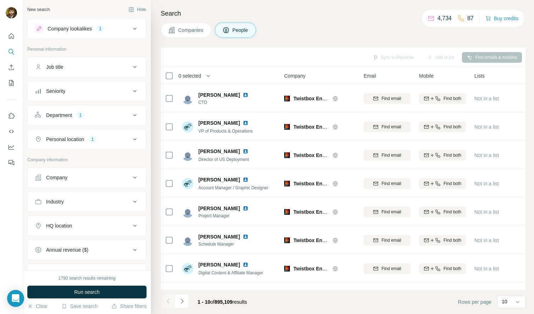
click at [122, 285] on div "1790 search results remaining Run search Clear Save search Share filters" at bounding box center [87, 293] width 128 height 44
click at [122, 289] on button "Run search" at bounding box center [86, 292] width 119 height 13
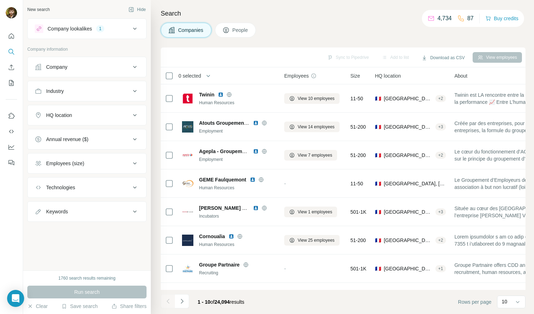
click at [104, 118] on div "HQ location" at bounding box center [83, 115] width 96 height 7
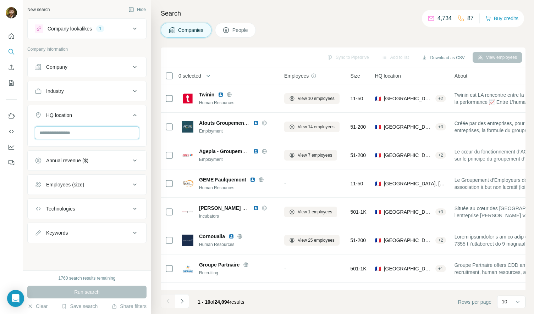
click at [100, 132] on input "text" at bounding box center [87, 133] width 104 height 13
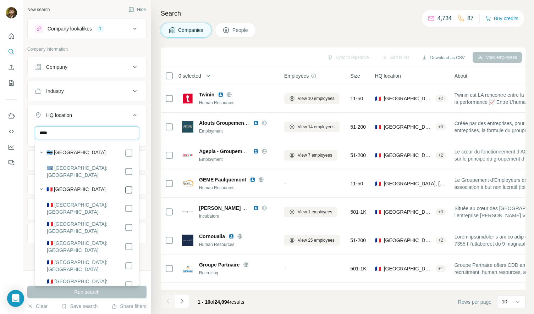
type input "****"
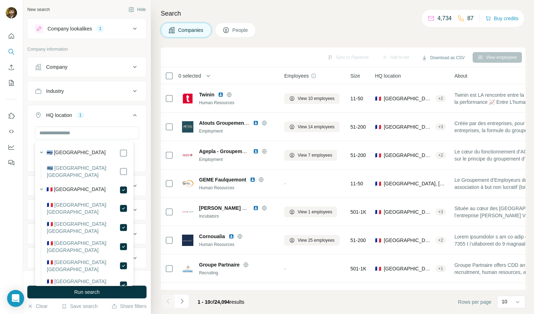
click at [131, 113] on icon at bounding box center [135, 115] width 9 height 9
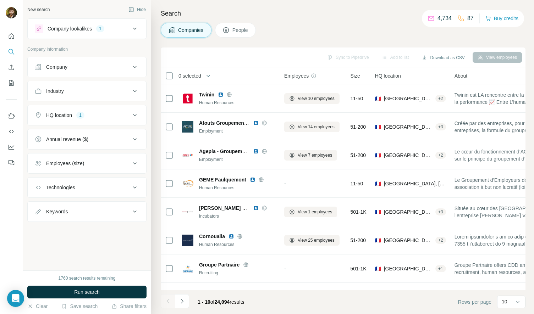
click at [93, 91] on div "Industry" at bounding box center [83, 91] width 96 height 7
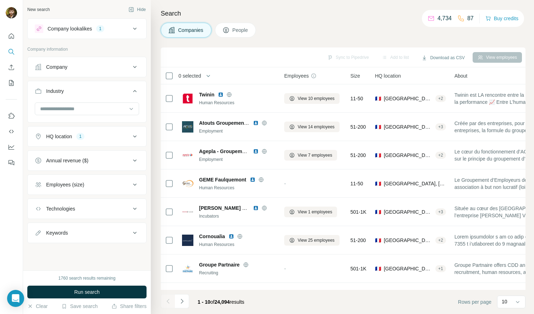
click at [102, 151] on div "Annual revenue ($)" at bounding box center [86, 160] width 119 height 21
click at [241, 32] on span "People" at bounding box center [240, 30] width 16 height 7
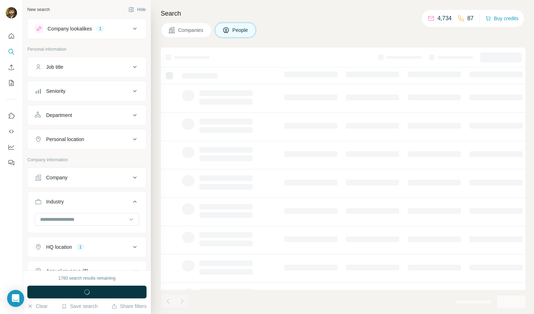
click at [99, 148] on button "Personal location" at bounding box center [87, 139] width 118 height 17
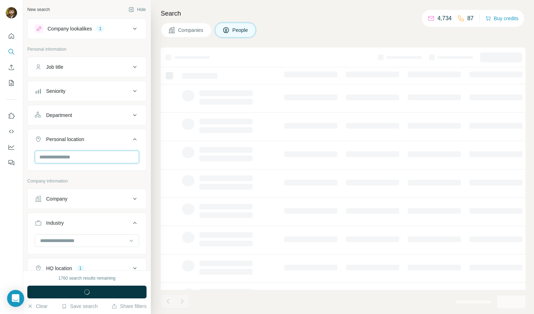
click at [93, 160] on input "text" at bounding box center [87, 157] width 104 height 13
type input "***"
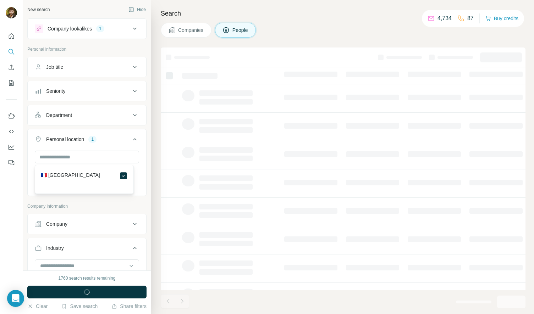
drag, startPoint x: 131, startPoint y: 138, endPoint x: 125, endPoint y: 131, distance: 9.0
click at [131, 138] on icon at bounding box center [135, 139] width 9 height 9
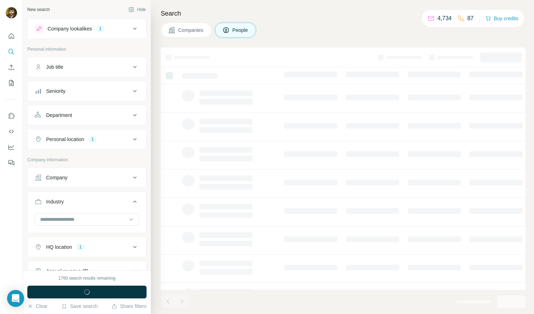
click at [111, 111] on button "Department" at bounding box center [87, 115] width 118 height 17
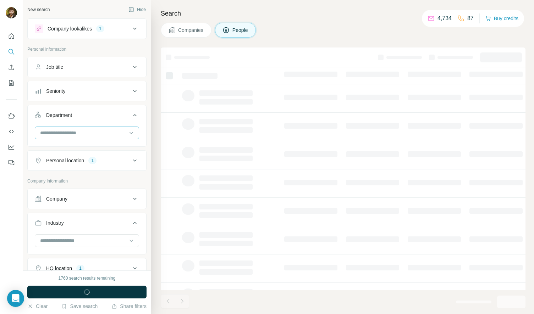
click at [81, 132] on input at bounding box center [83, 133] width 88 height 8
type input "*"
click at [77, 158] on div "Founder/Owner" at bounding box center [84, 161] width 87 height 7
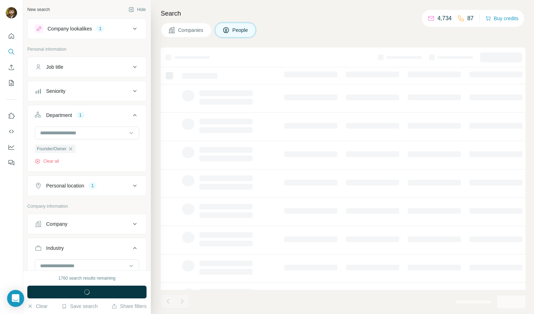
click at [131, 115] on icon at bounding box center [135, 115] width 9 height 9
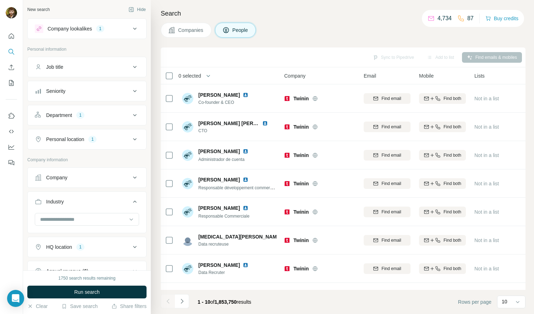
click at [102, 296] on button "Run search" at bounding box center [86, 292] width 119 height 13
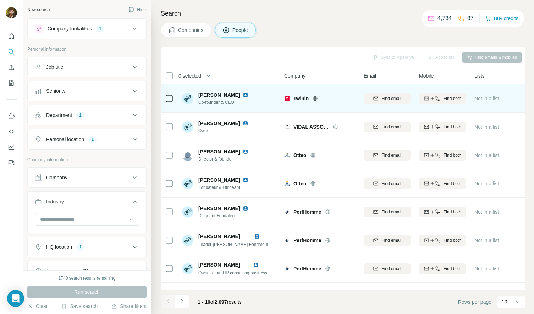
click at [243, 96] on img at bounding box center [246, 95] width 6 height 6
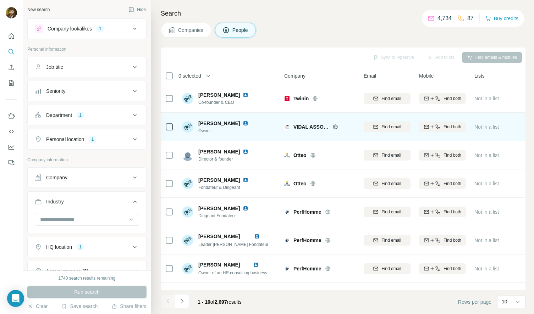
click at [243, 122] on img at bounding box center [246, 124] width 6 height 6
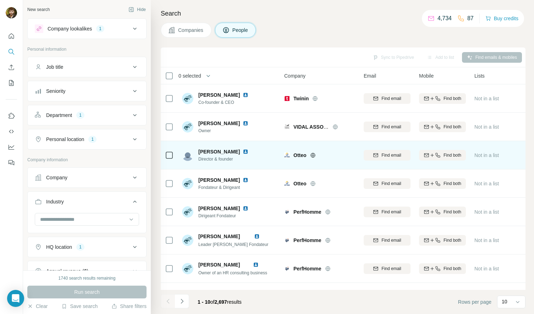
click at [245, 151] on img at bounding box center [246, 152] width 6 height 6
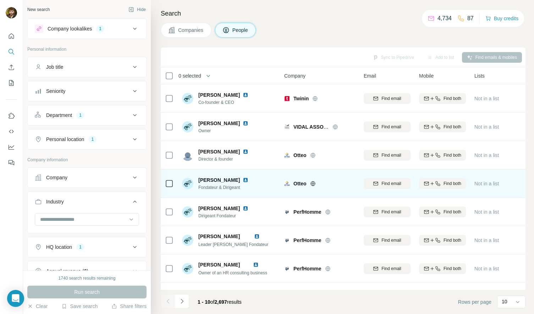
click at [248, 178] on img at bounding box center [246, 180] width 6 height 6
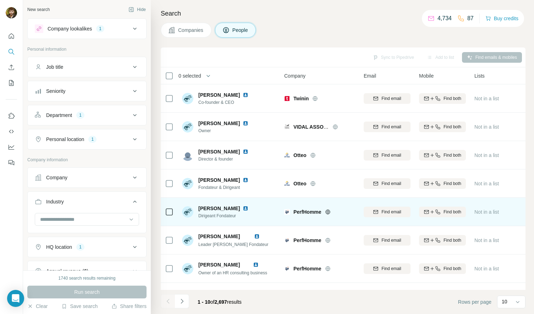
click at [243, 208] on img at bounding box center [246, 209] width 6 height 6
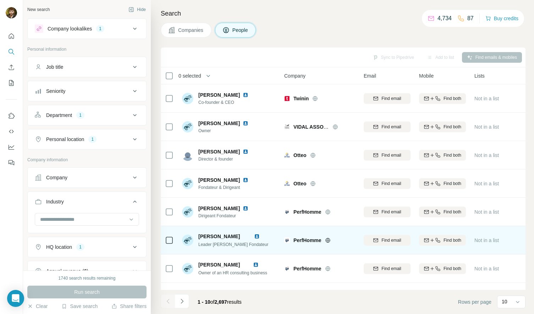
click at [260, 237] on img at bounding box center [257, 237] width 6 height 6
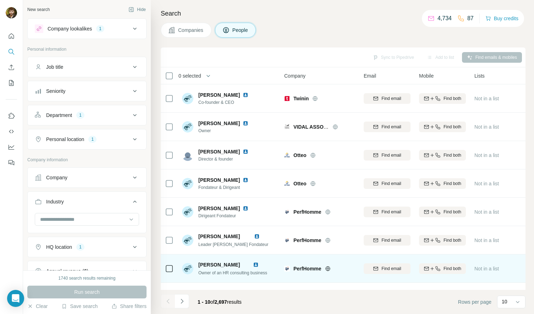
click at [259, 266] on img at bounding box center [256, 265] width 6 height 6
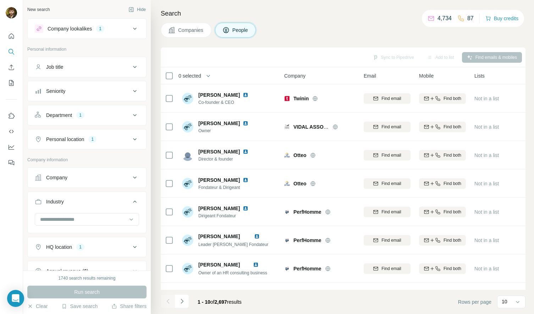
click at [182, 300] on icon "Navigate to next page" at bounding box center [181, 301] width 7 height 7
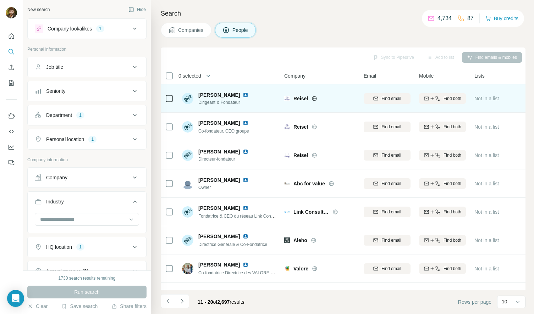
click at [248, 92] on img at bounding box center [246, 95] width 6 height 6
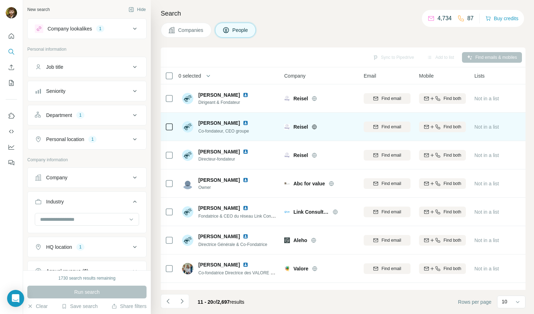
click at [235, 117] on td "[PERSON_NAME] Co-fondateur, CEO groupe" at bounding box center [229, 127] width 103 height 28
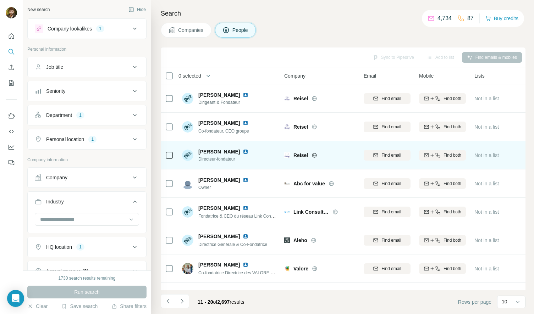
click at [243, 152] on img at bounding box center [246, 152] width 6 height 6
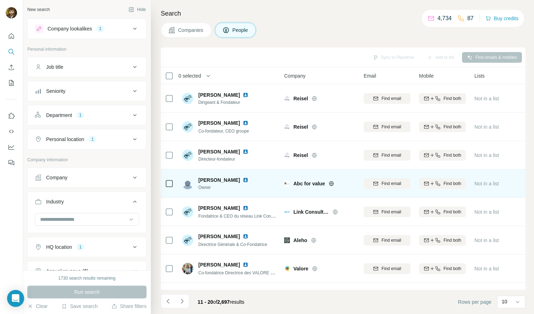
click at [243, 179] on img at bounding box center [246, 180] width 6 height 6
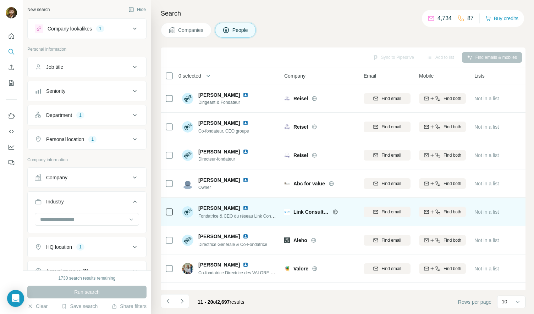
click at [248, 209] on img at bounding box center [246, 208] width 6 height 6
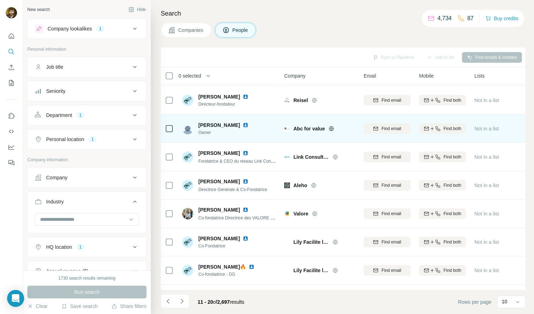
scroll to position [82, 0]
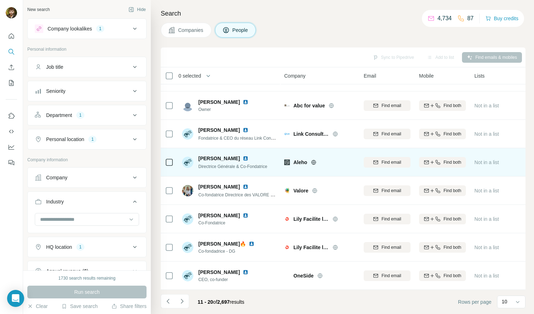
click at [248, 156] on img at bounding box center [246, 159] width 6 height 6
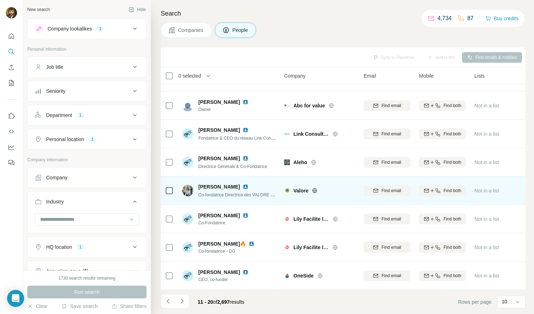
click at [243, 184] on img at bounding box center [246, 187] width 6 height 6
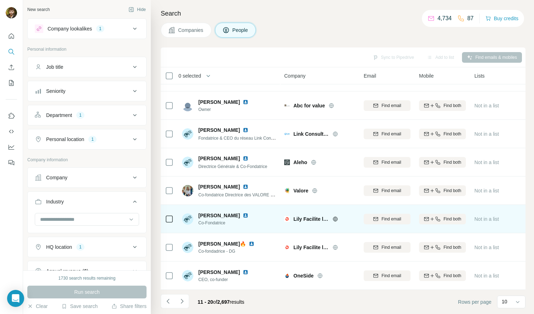
click at [243, 213] on img at bounding box center [246, 216] width 6 height 6
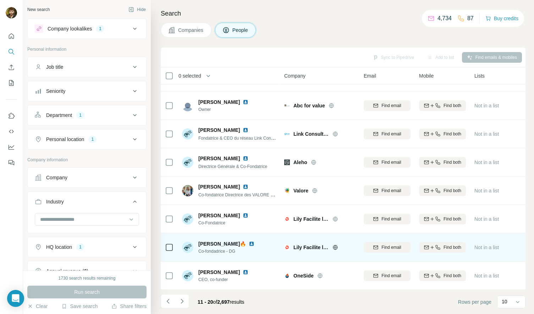
click at [249, 241] on img at bounding box center [252, 244] width 6 height 6
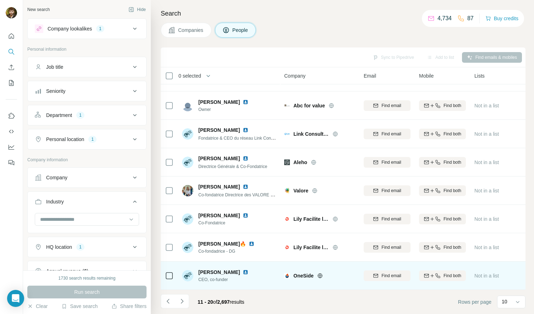
click at [243, 270] on img at bounding box center [246, 273] width 6 height 6
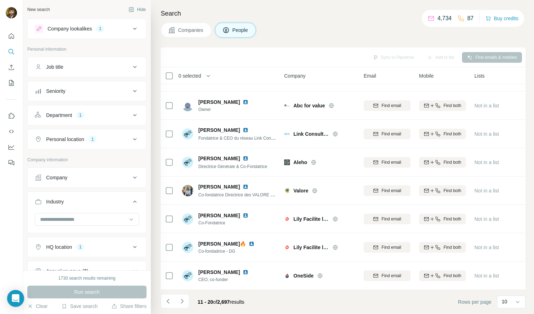
drag, startPoint x: 182, startPoint y: 301, endPoint x: 145, endPoint y: 161, distance: 145.0
click at [182, 301] on icon "Navigate to next page" at bounding box center [181, 301] width 7 height 7
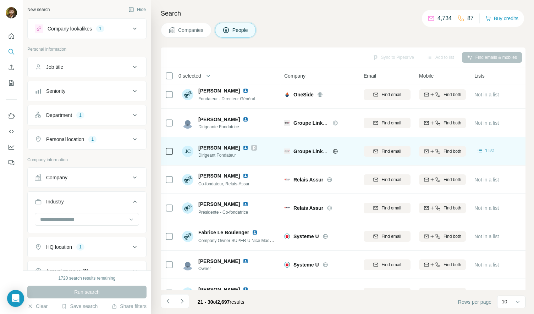
scroll to position [0, 0]
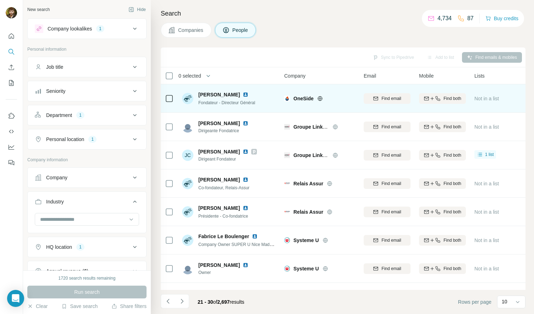
click at [243, 92] on img at bounding box center [246, 95] width 6 height 6
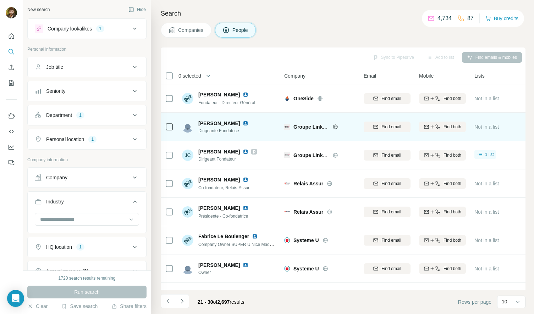
click at [245, 122] on img at bounding box center [246, 124] width 6 height 6
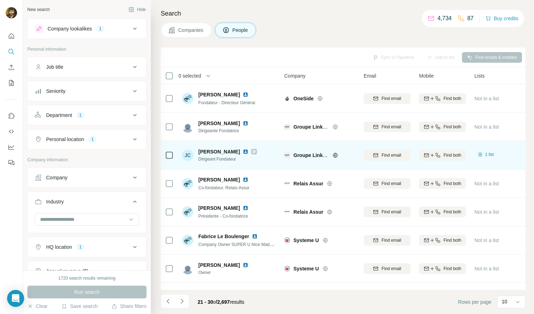
click at [243, 150] on img at bounding box center [246, 152] width 6 height 6
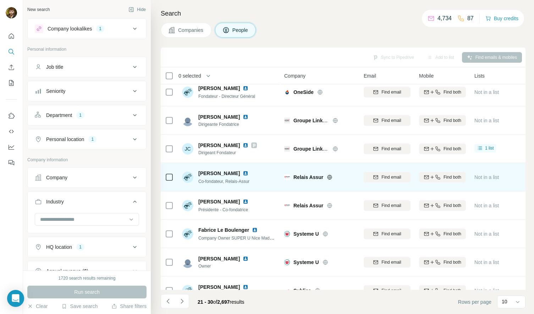
scroll to position [15, 0]
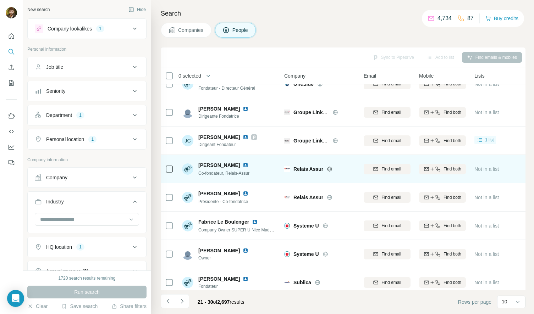
click at [243, 165] on img at bounding box center [246, 165] width 6 height 6
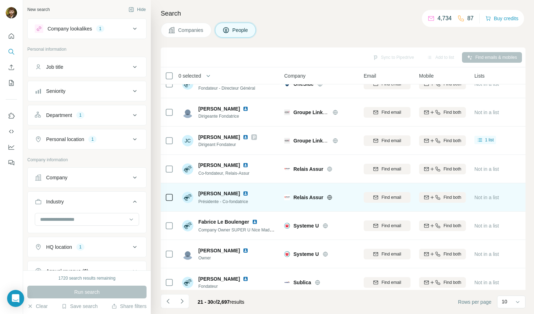
click at [248, 192] on img at bounding box center [246, 194] width 6 height 6
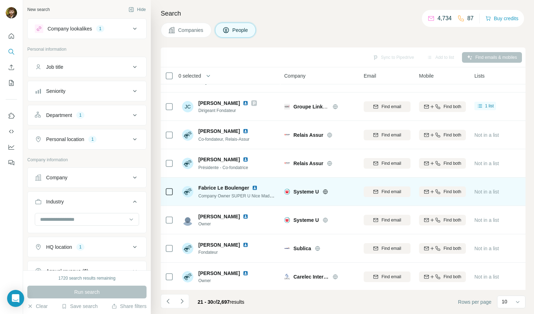
scroll to position [58, 0]
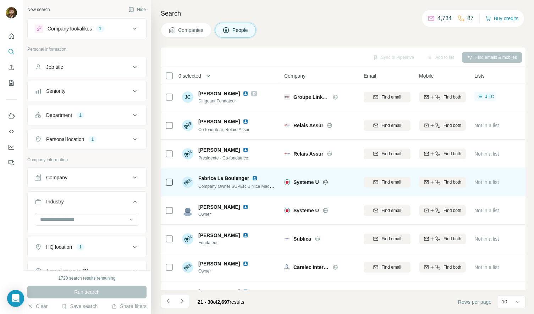
click at [256, 178] on img at bounding box center [255, 179] width 6 height 6
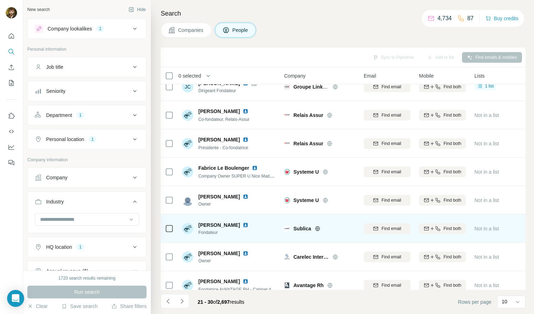
scroll to position [82, 0]
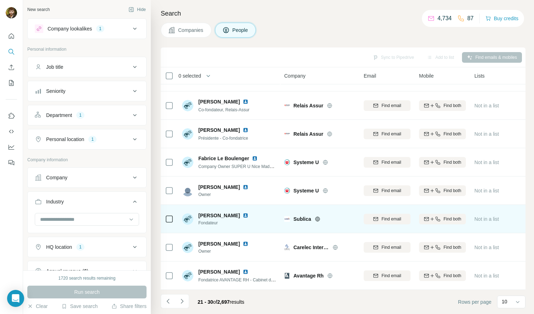
click at [243, 213] on img at bounding box center [246, 216] width 6 height 6
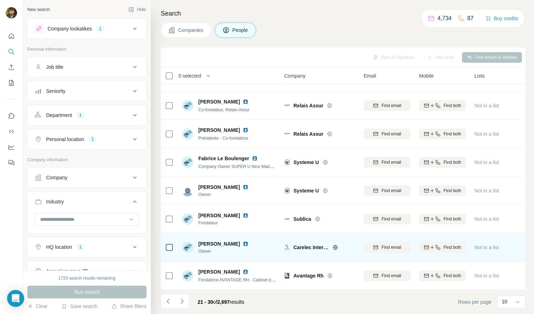
click at [243, 241] on img at bounding box center [246, 244] width 6 height 6
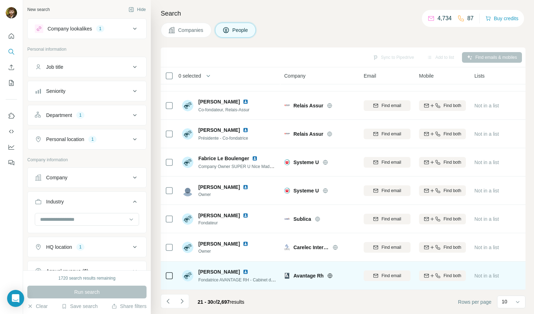
click at [245, 270] on img at bounding box center [246, 272] width 6 height 6
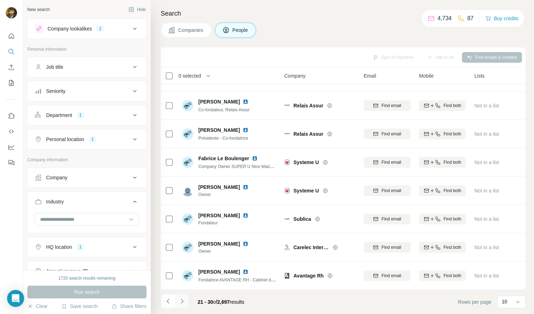
click at [181, 303] on icon "Navigate to next page" at bounding box center [182, 301] width 2 height 5
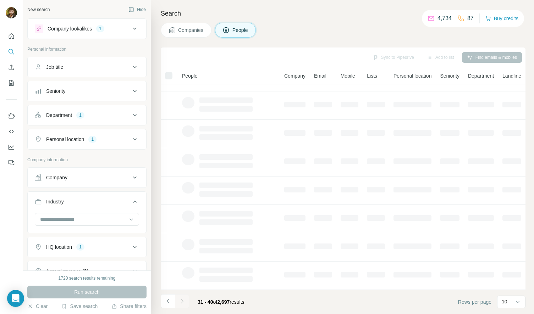
scroll to position [0, 0]
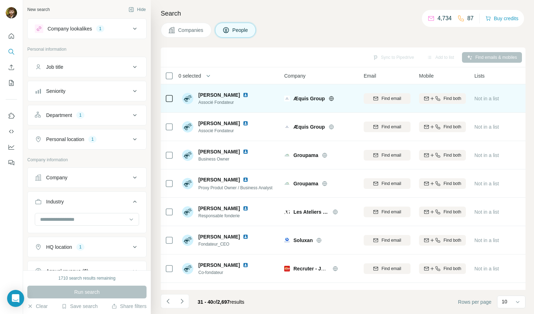
click at [244, 93] on img at bounding box center [246, 95] width 6 height 6
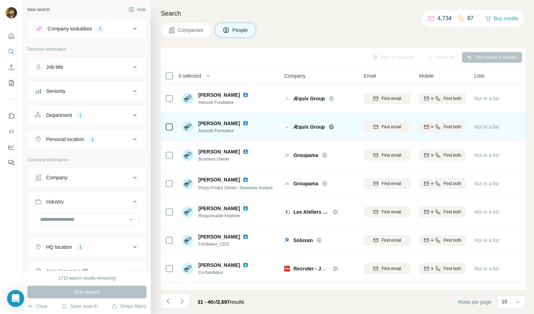
click at [248, 123] on img at bounding box center [246, 124] width 6 height 6
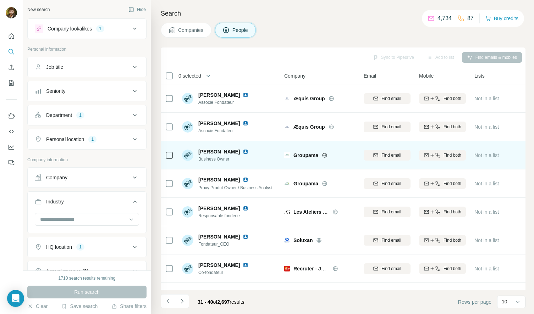
click at [248, 150] on img at bounding box center [246, 152] width 6 height 6
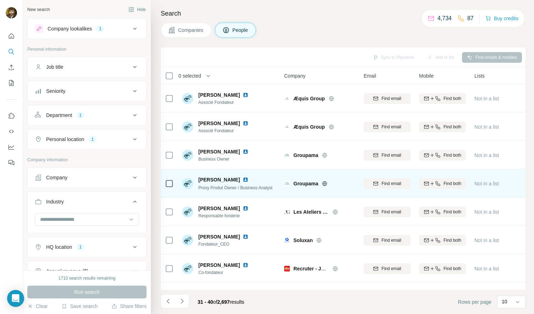
click at [244, 177] on img at bounding box center [246, 180] width 6 height 6
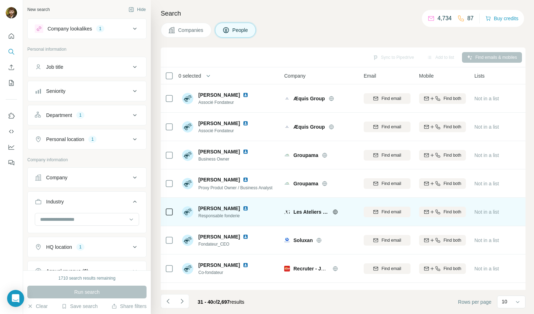
click at [247, 210] on img at bounding box center [246, 209] width 6 height 6
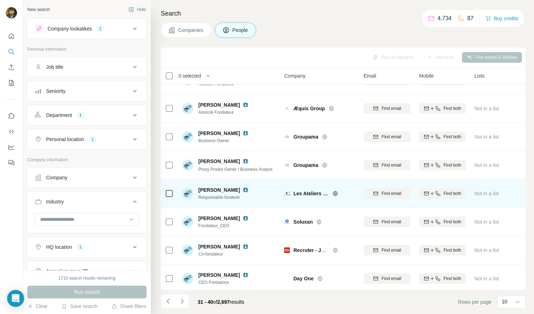
scroll to position [19, 0]
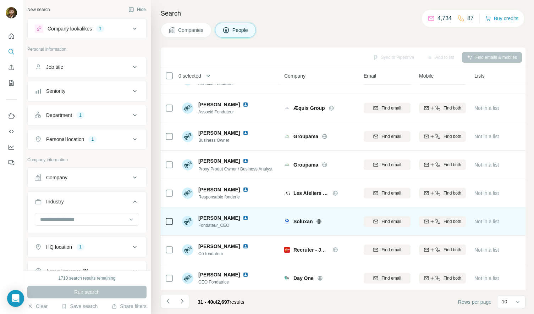
click at [243, 218] on img at bounding box center [246, 218] width 6 height 6
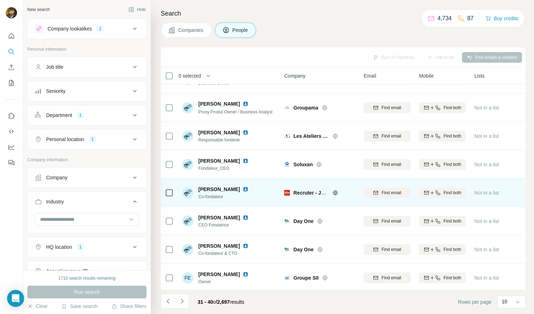
scroll to position [76, 0]
click at [243, 191] on img at bounding box center [246, 190] width 6 height 6
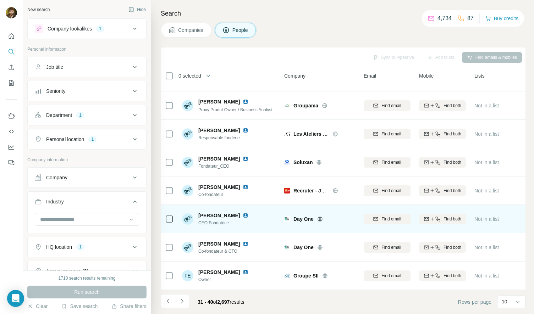
scroll to position [82, 0]
click at [248, 213] on img at bounding box center [246, 216] width 6 height 6
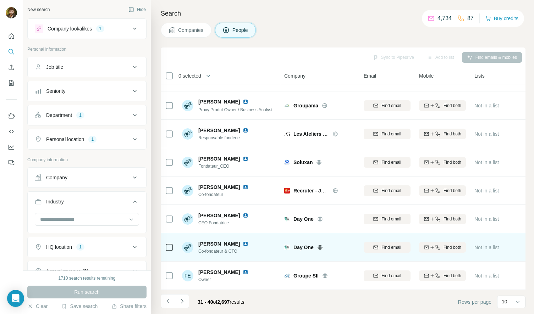
click at [243, 241] on img at bounding box center [246, 244] width 6 height 6
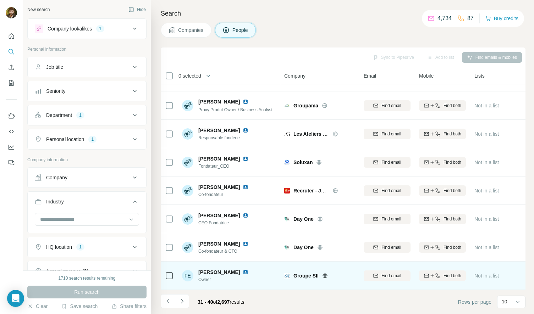
click at [245, 270] on img at bounding box center [246, 273] width 6 height 6
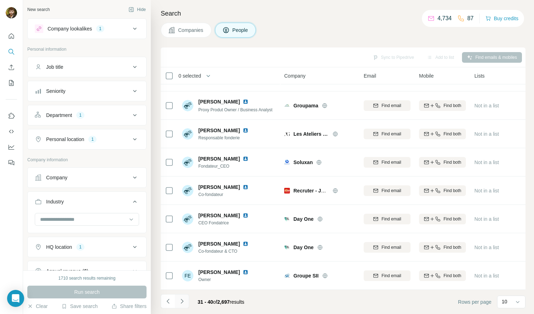
click at [187, 299] on button "Navigate to next page" at bounding box center [182, 301] width 14 height 14
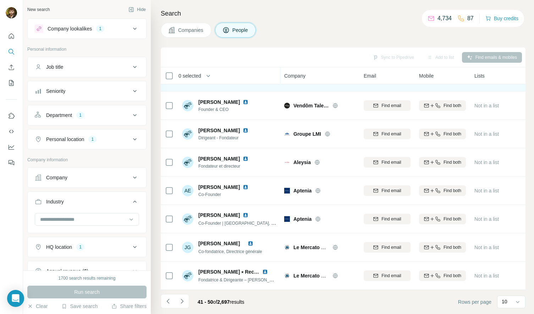
scroll to position [0, 0]
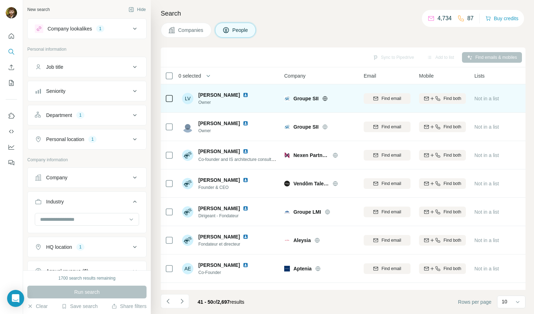
click at [243, 95] on img at bounding box center [246, 95] width 6 height 6
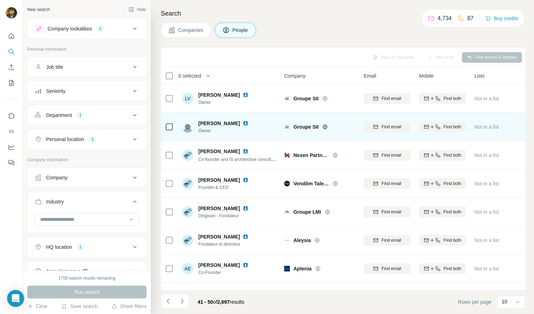
click at [243, 125] on img at bounding box center [246, 124] width 6 height 6
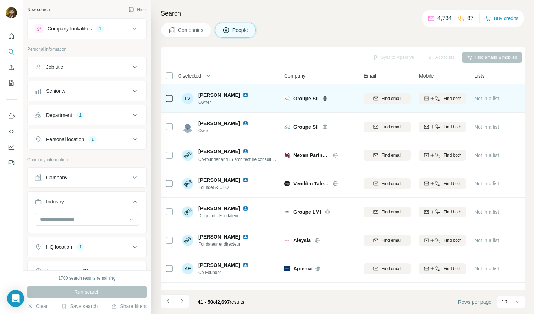
click at [244, 94] on img at bounding box center [246, 95] width 6 height 6
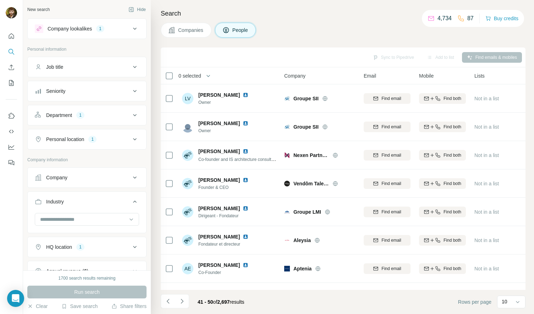
scroll to position [82, 0]
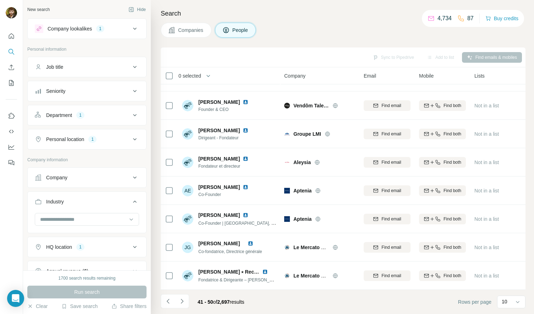
click at [183, 303] on icon "Navigate to next page" at bounding box center [181, 301] width 7 height 7
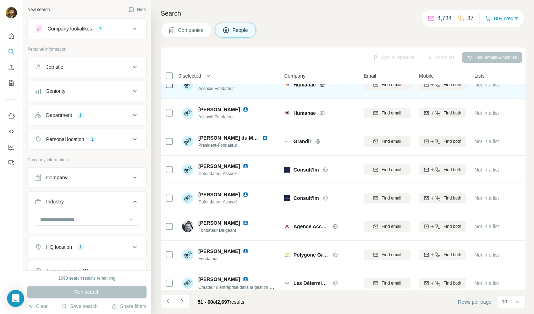
scroll to position [0, 0]
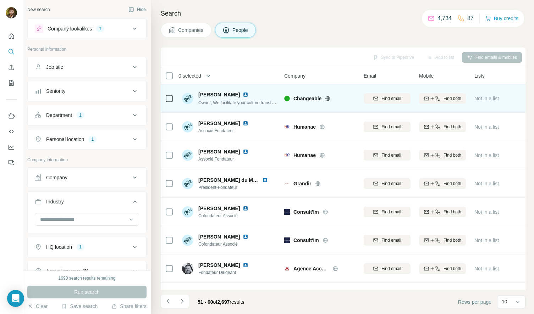
click at [243, 95] on img at bounding box center [246, 95] width 6 height 6
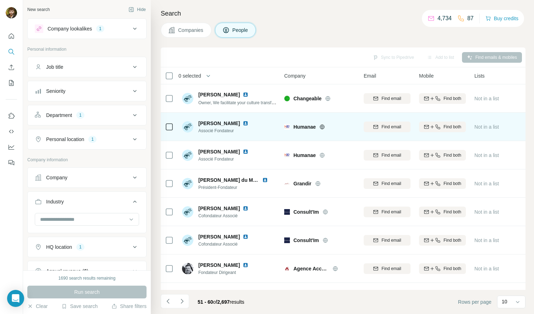
click at [247, 125] on img at bounding box center [246, 124] width 6 height 6
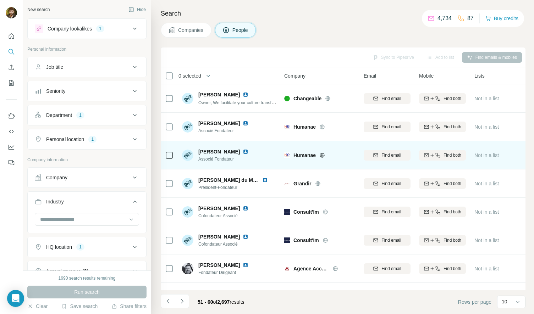
click at [243, 151] on img at bounding box center [246, 152] width 6 height 6
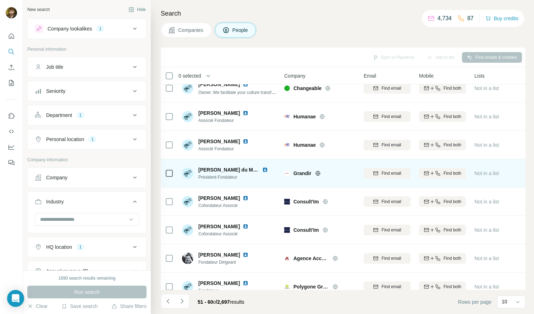
scroll to position [16, 0]
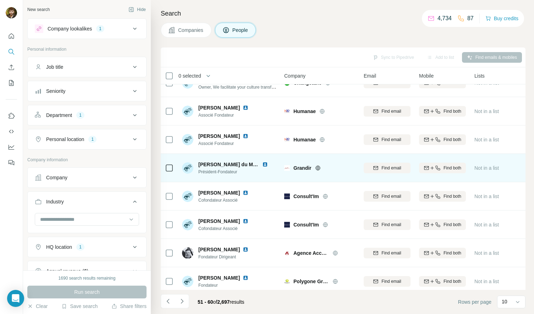
click at [265, 166] on img at bounding box center [265, 165] width 6 height 6
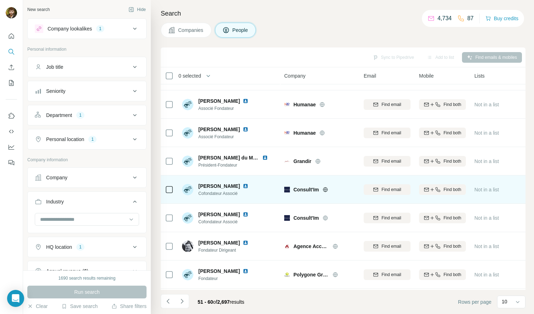
scroll to position [31, 0]
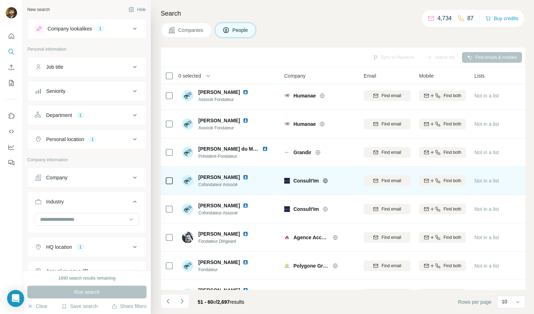
click at [243, 177] on img at bounding box center [246, 178] width 6 height 6
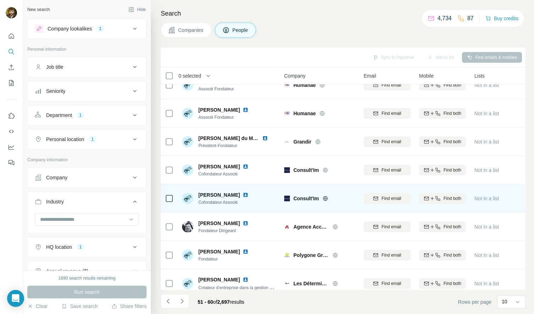
scroll to position [47, 0]
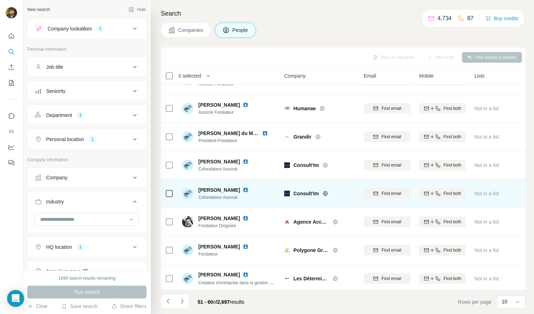
click at [248, 190] on img at bounding box center [246, 190] width 6 height 6
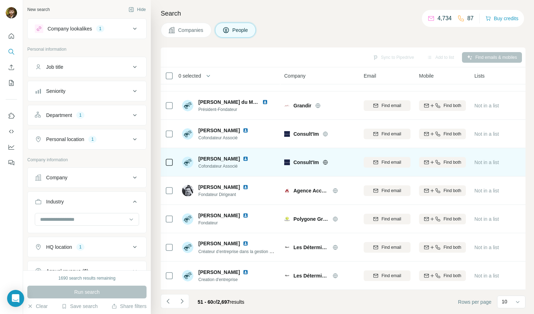
scroll to position [82, 0]
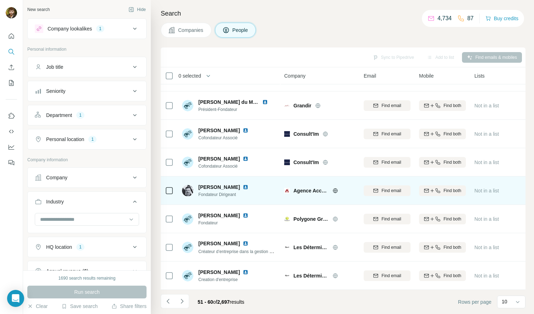
click at [243, 184] on img at bounding box center [246, 187] width 6 height 6
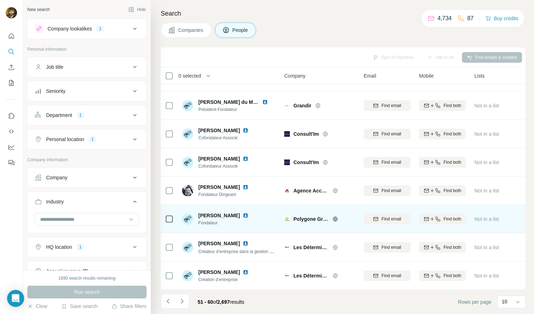
click at [243, 213] on img at bounding box center [246, 216] width 6 height 6
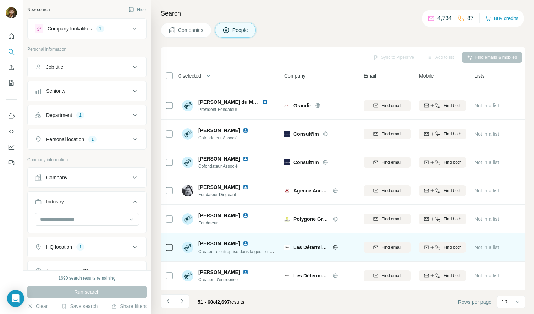
click at [243, 241] on img at bounding box center [246, 244] width 6 height 6
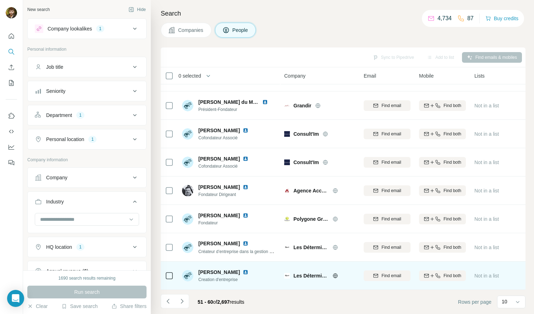
click at [243, 270] on img at bounding box center [246, 273] width 6 height 6
